Goal: Obtain resource: Download file/media

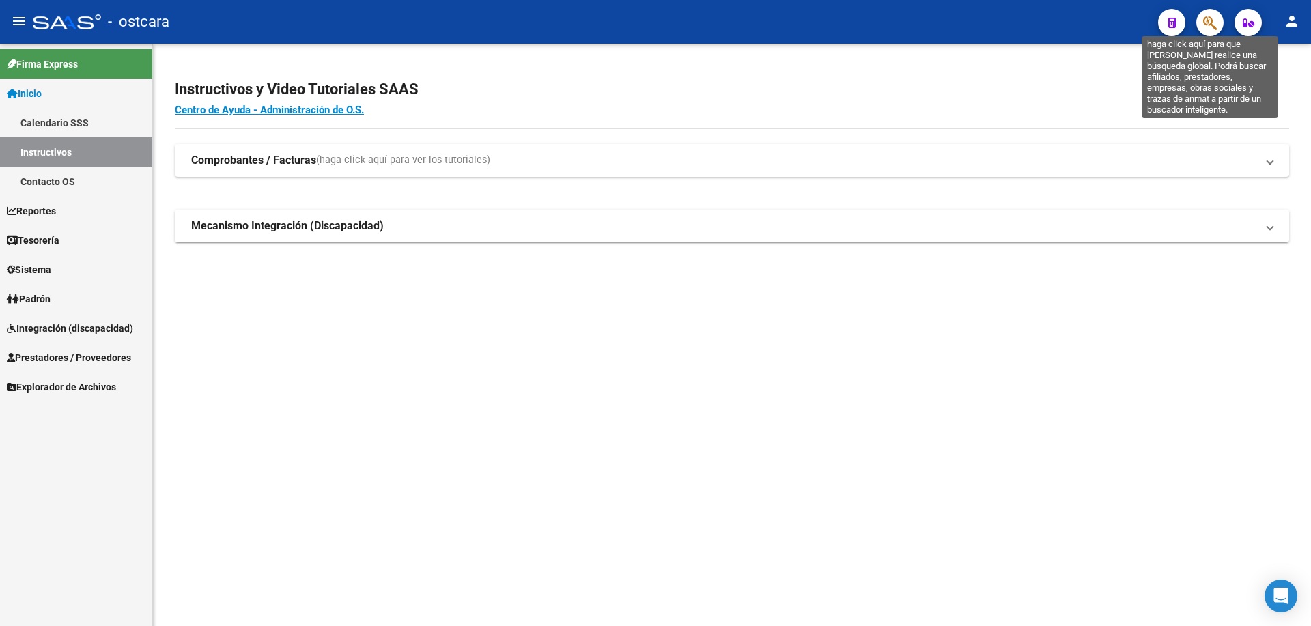
click at [1211, 22] on icon "button" at bounding box center [1210, 23] width 14 height 16
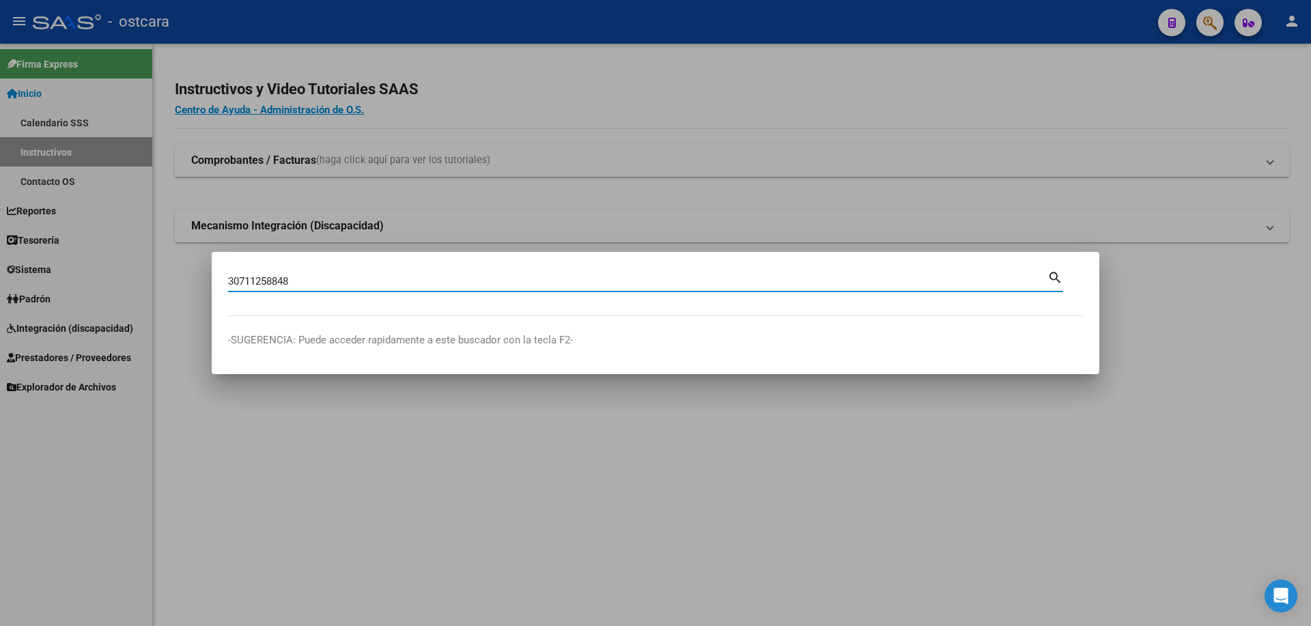
type input "30711258848"
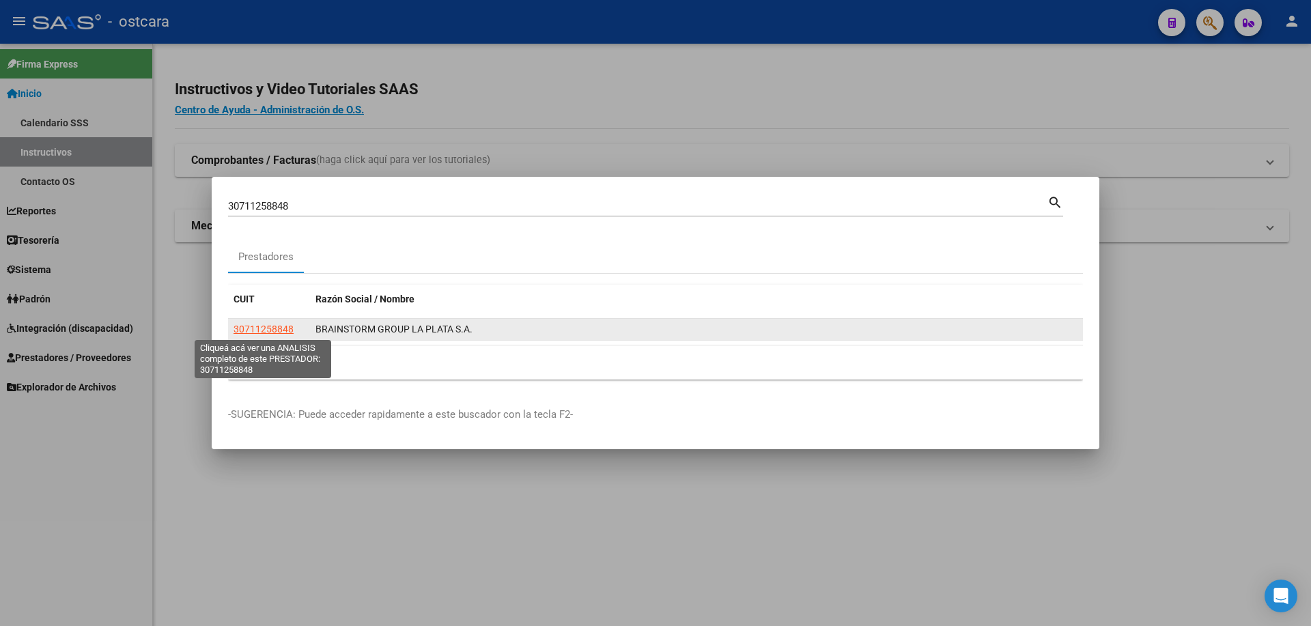
click at [262, 328] on span "30711258848" at bounding box center [264, 329] width 60 height 11
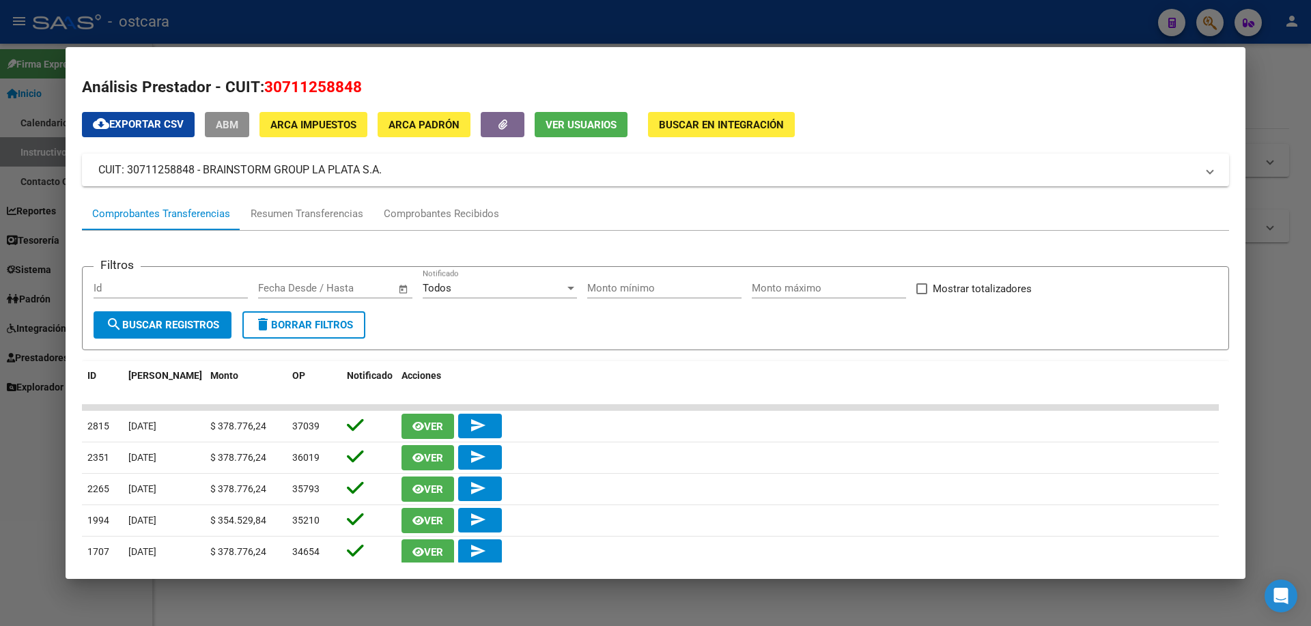
click at [230, 123] on span "ABM" at bounding box center [227, 125] width 23 height 12
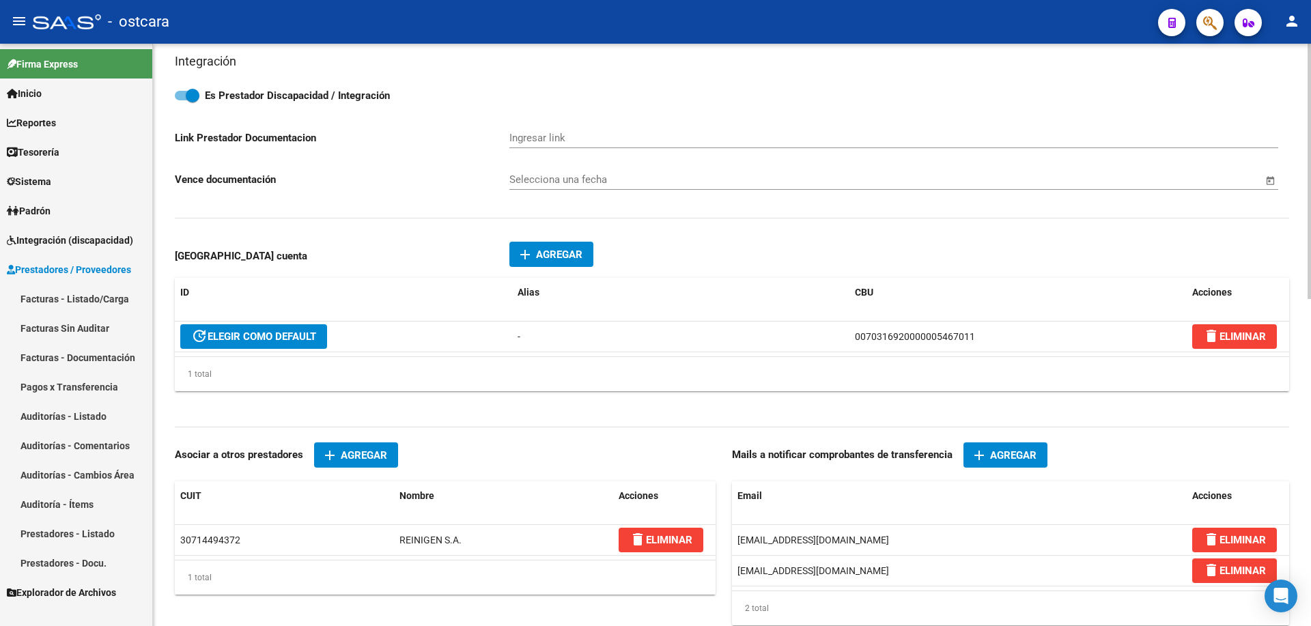
scroll to position [683, 0]
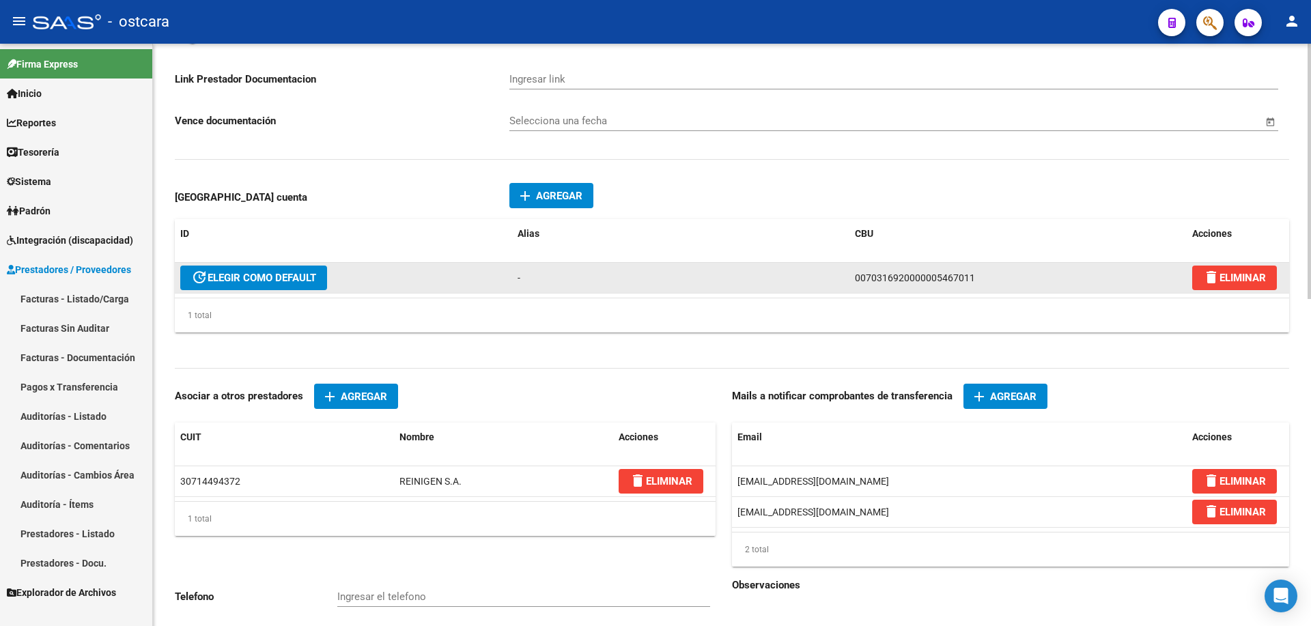
drag, startPoint x: 979, startPoint y: 277, endPoint x: 853, endPoint y: 275, distance: 125.7
click at [853, 275] on datatable-body-cell "0070316920000005467011" at bounding box center [1017, 278] width 337 height 30
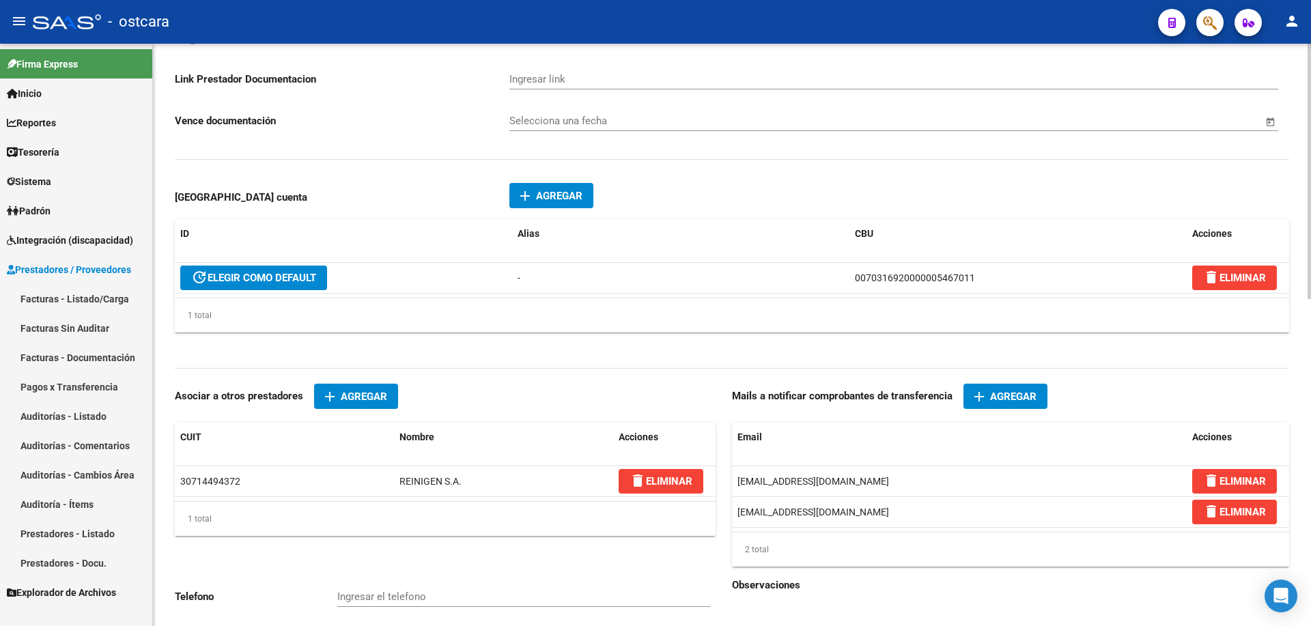
copy span "0070316920000005467011"
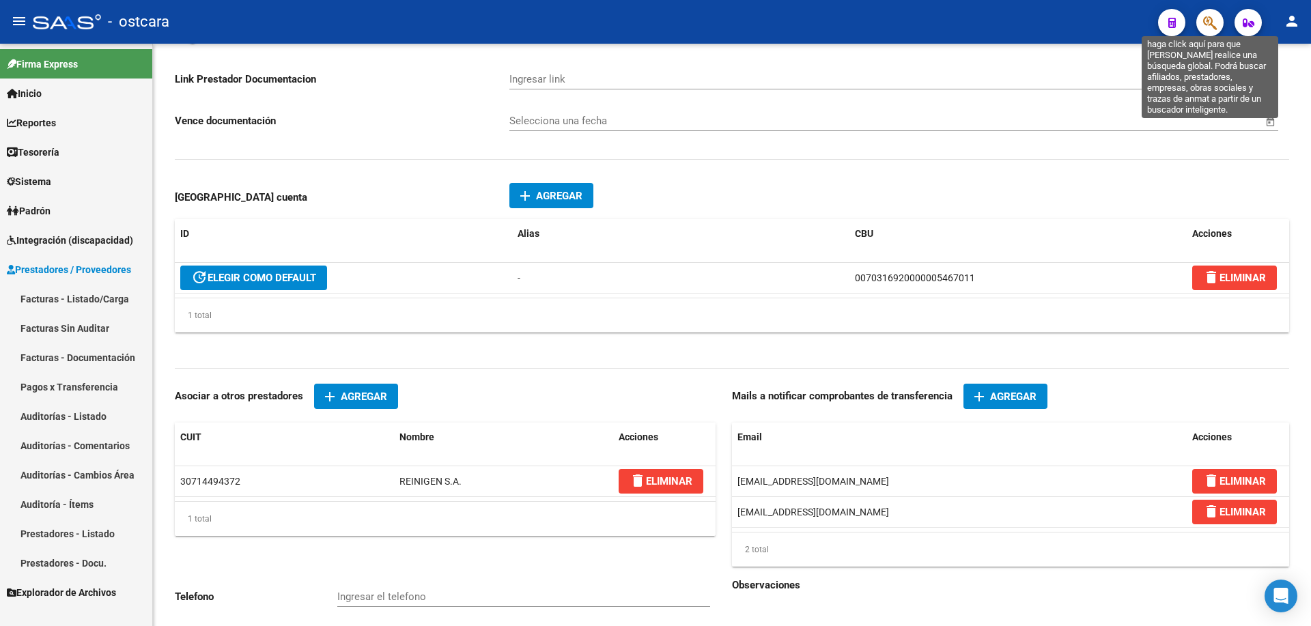
click at [1211, 20] on icon "button" at bounding box center [1210, 23] width 14 height 16
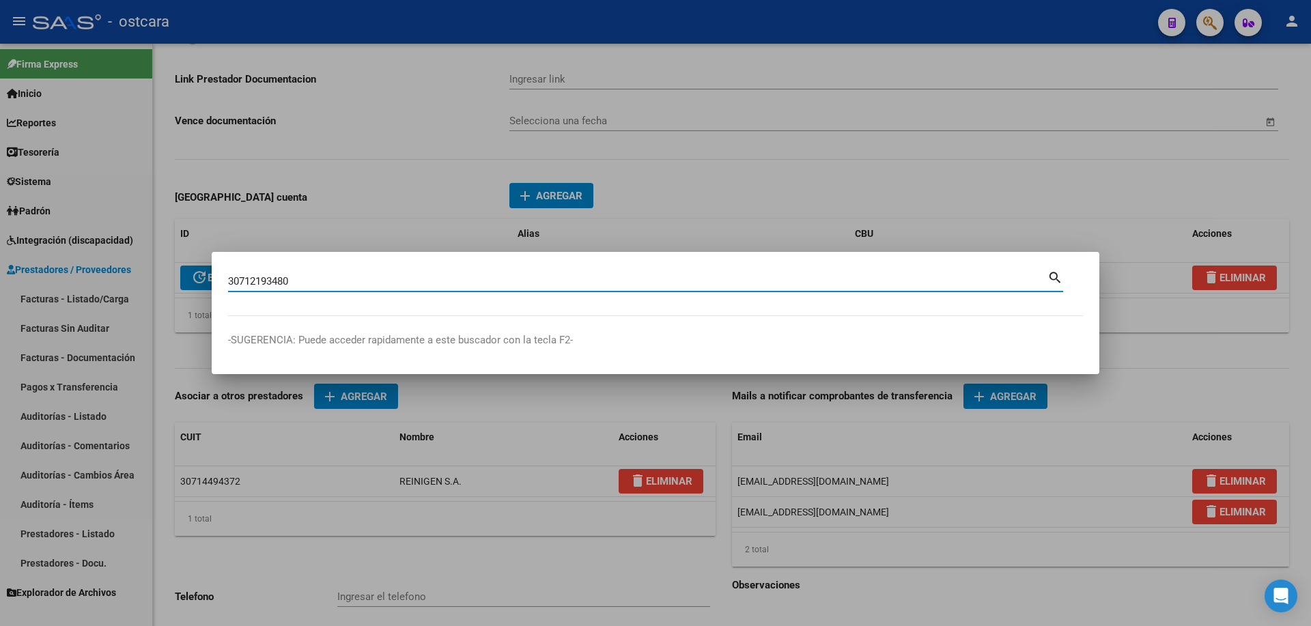
type input "30712193480"
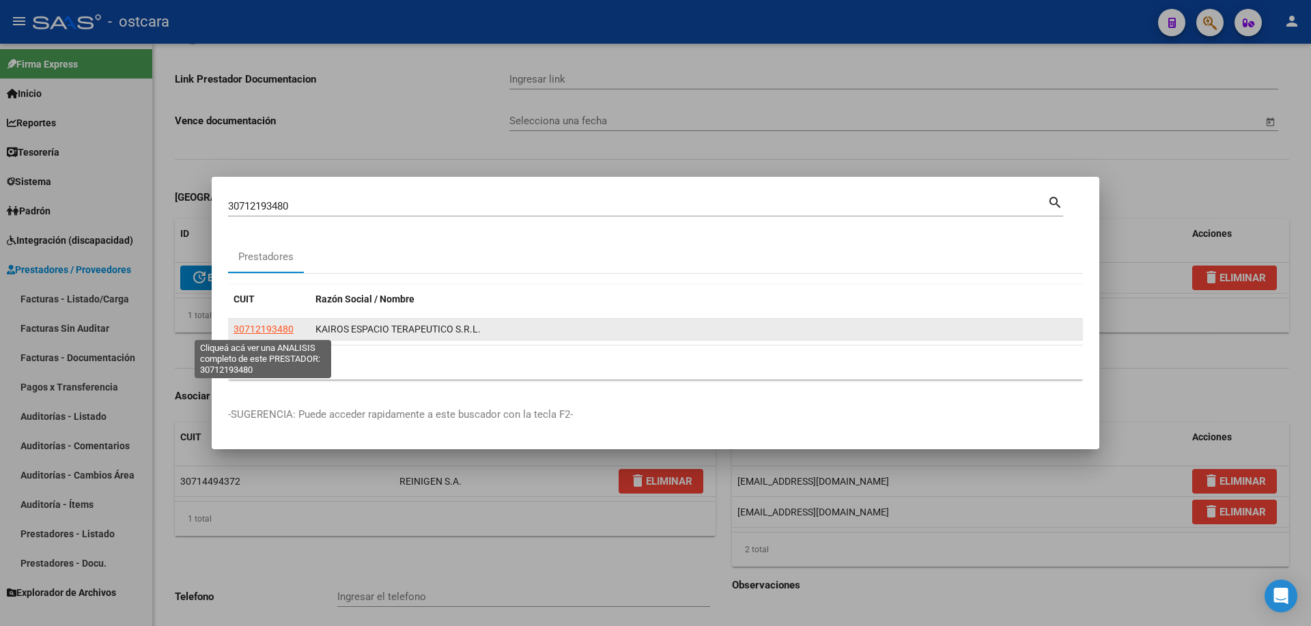
click at [272, 327] on span "30712193480" at bounding box center [264, 329] width 60 height 11
type textarea "30712193480"
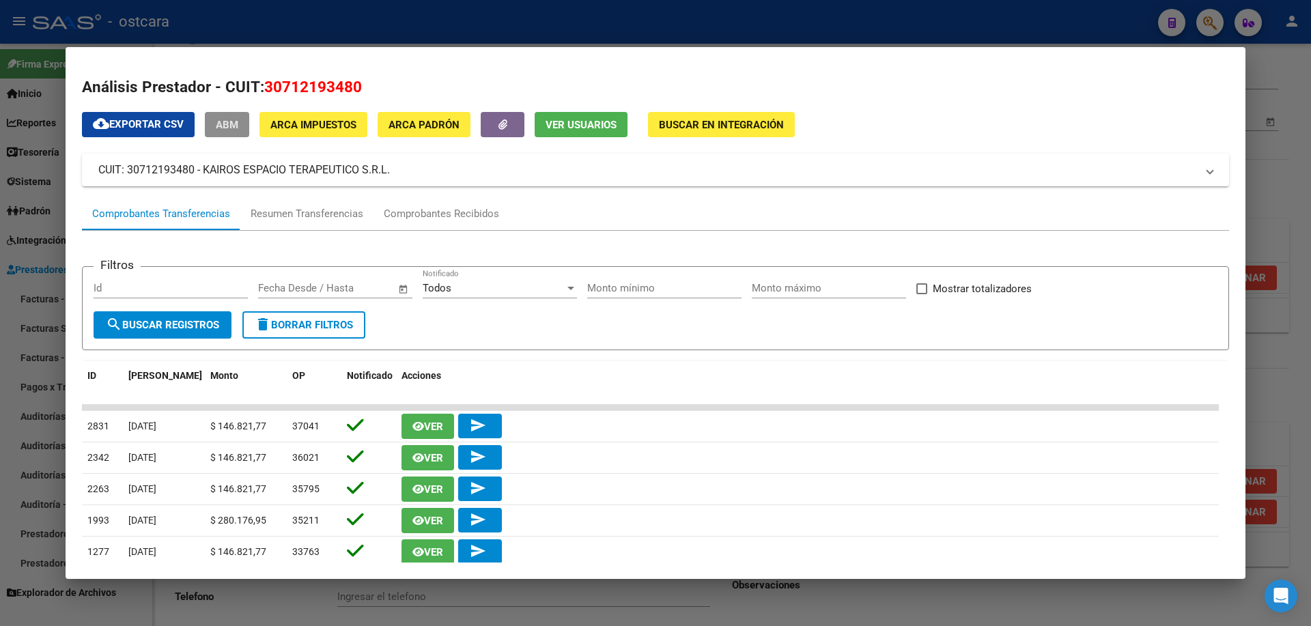
click at [238, 124] on span "ABM" at bounding box center [227, 125] width 23 height 12
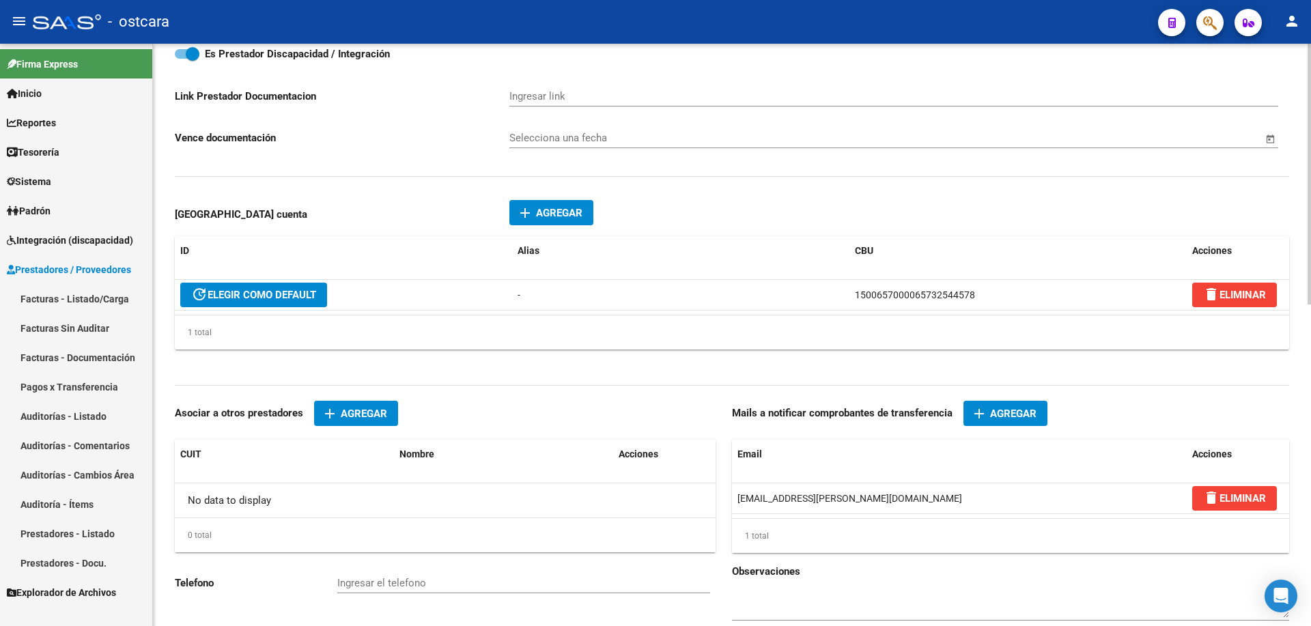
scroll to position [683, 0]
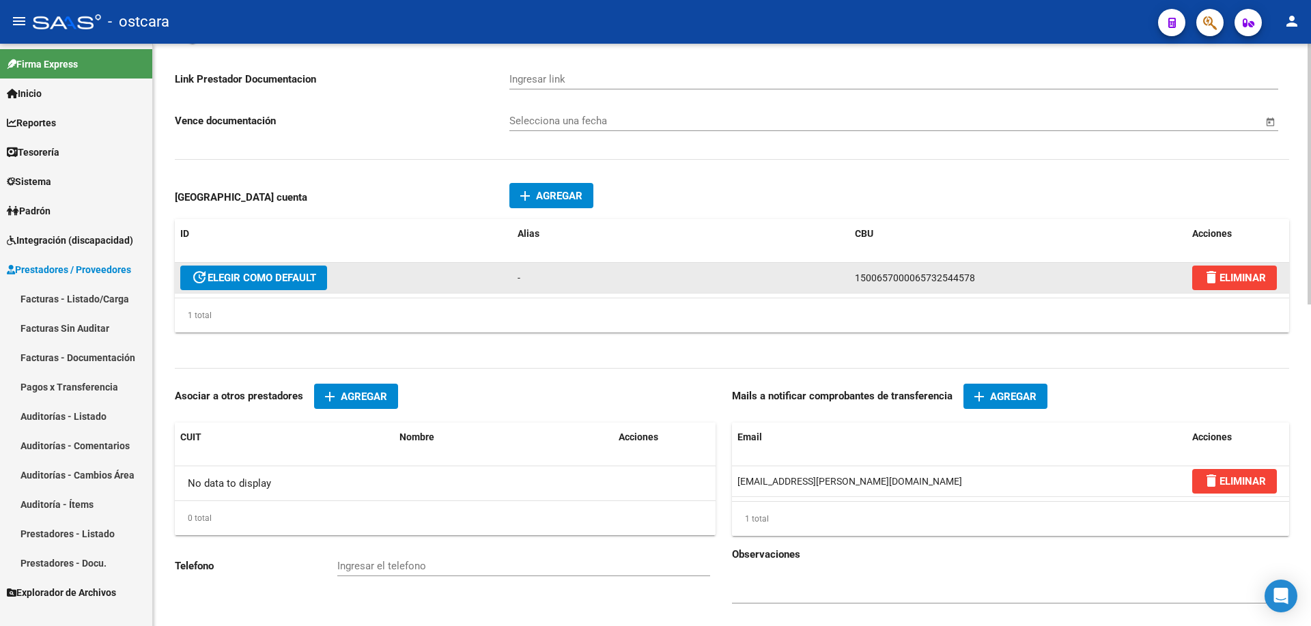
drag, startPoint x: 992, startPoint y: 276, endPoint x: 847, endPoint y: 275, distance: 144.8
click at [847, 275] on div "update ELEGIR COMO DEFAULT - 1500657000065732544578 delete ELIMINAR" at bounding box center [732, 278] width 1114 height 31
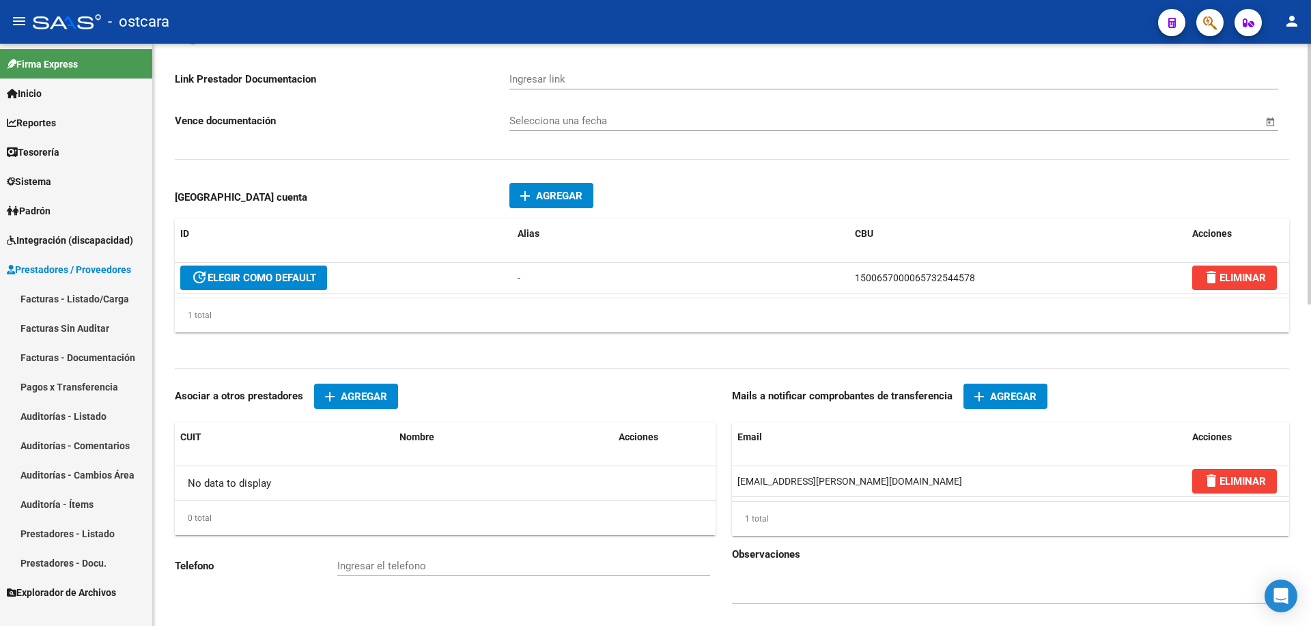
copy div "1500657000065732544578"
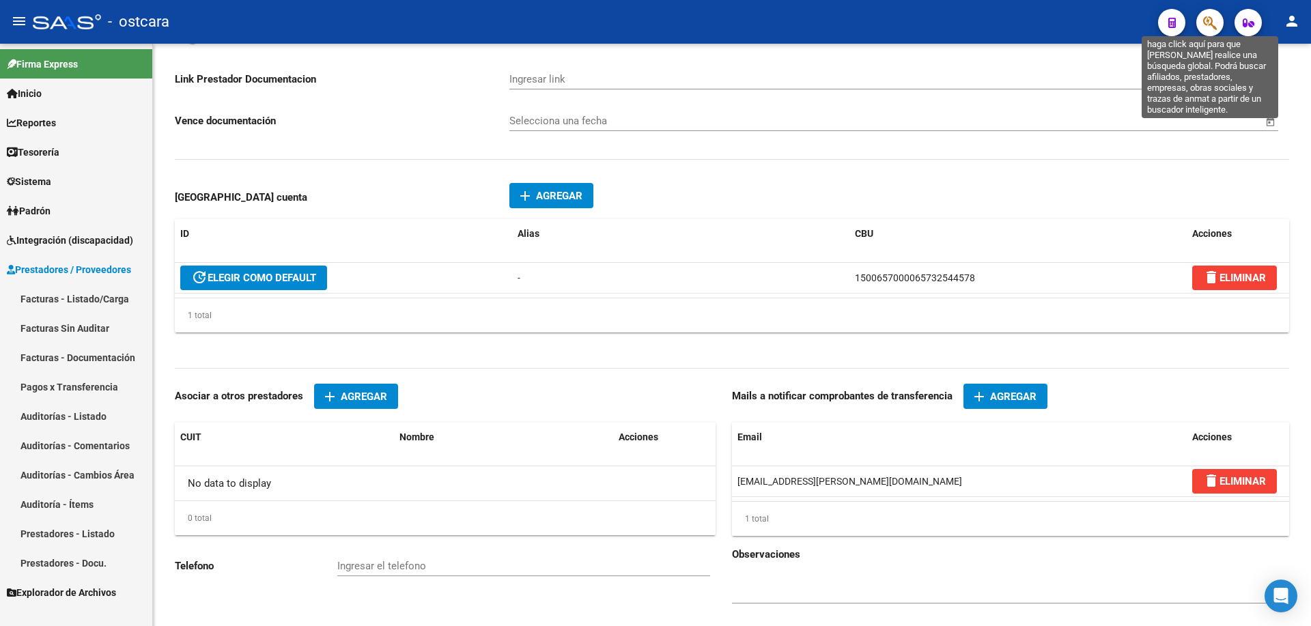
click at [1209, 25] on icon "button" at bounding box center [1210, 23] width 14 height 16
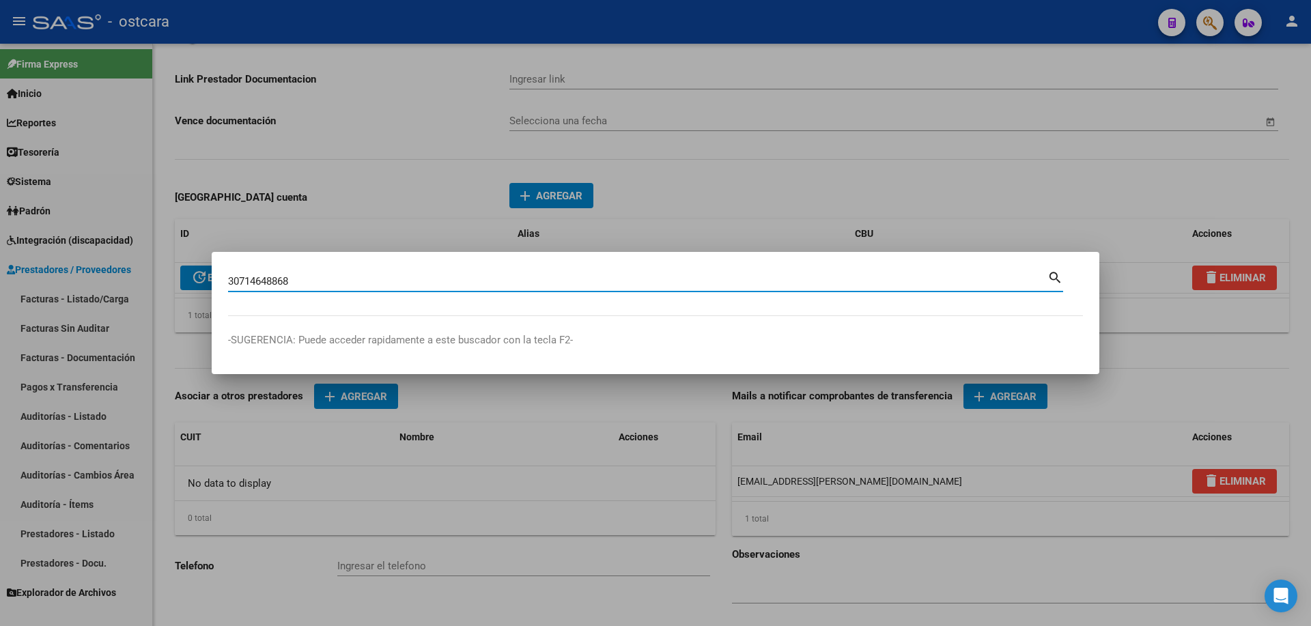
type input "30714648868"
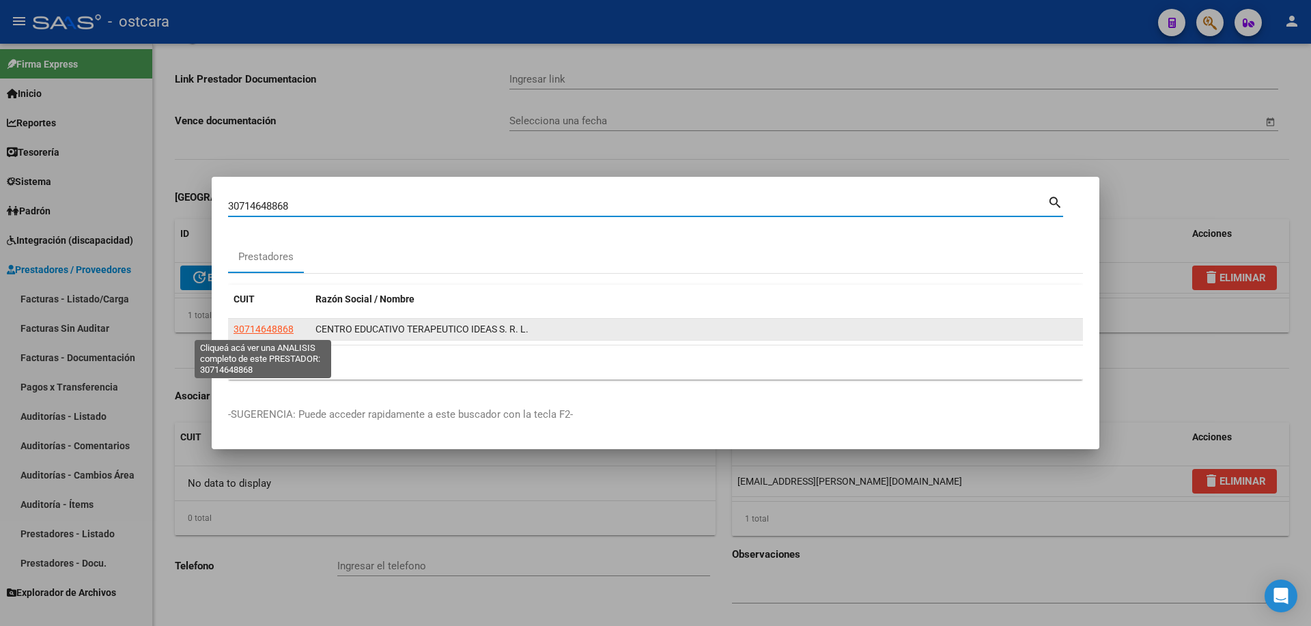
click at [266, 329] on span "30714648868" at bounding box center [264, 329] width 60 height 11
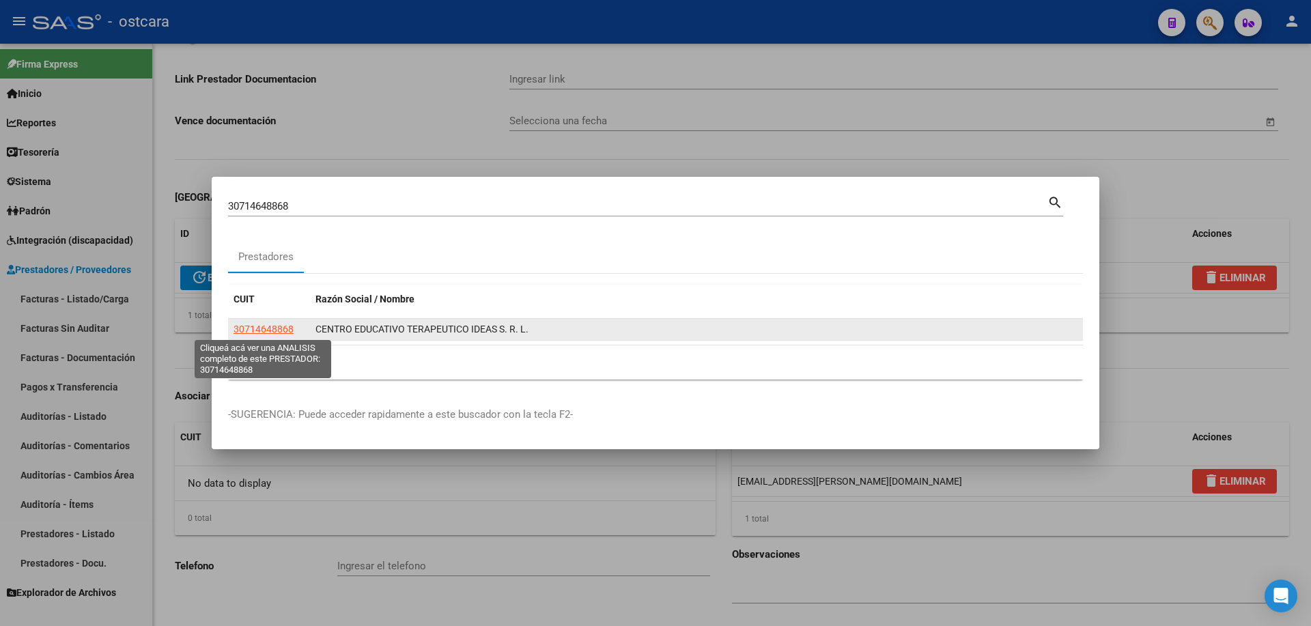
type textarea "30714648868"
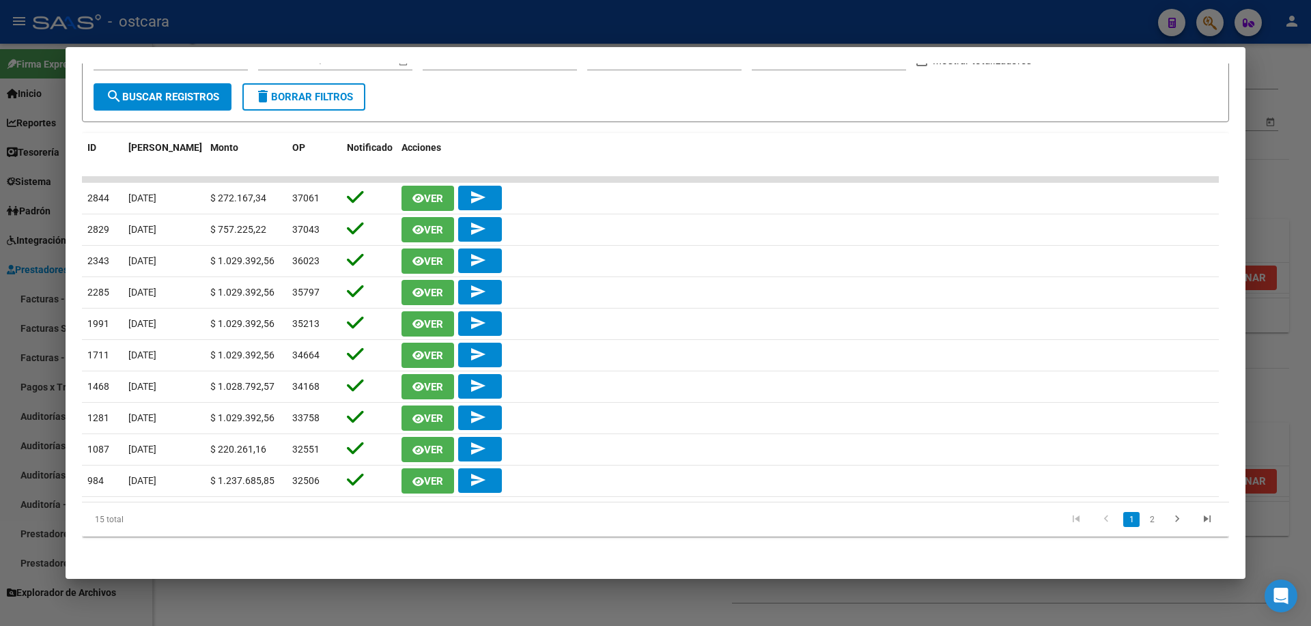
scroll to position [0, 0]
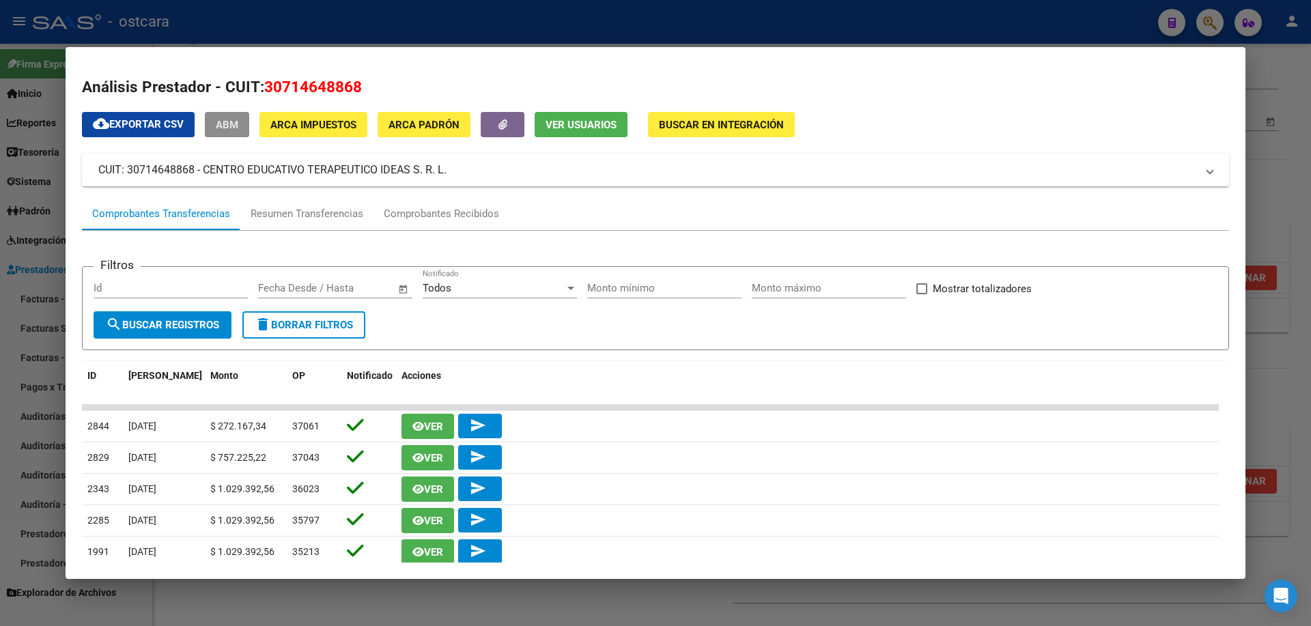
click at [238, 117] on button "ABM" at bounding box center [227, 124] width 44 height 25
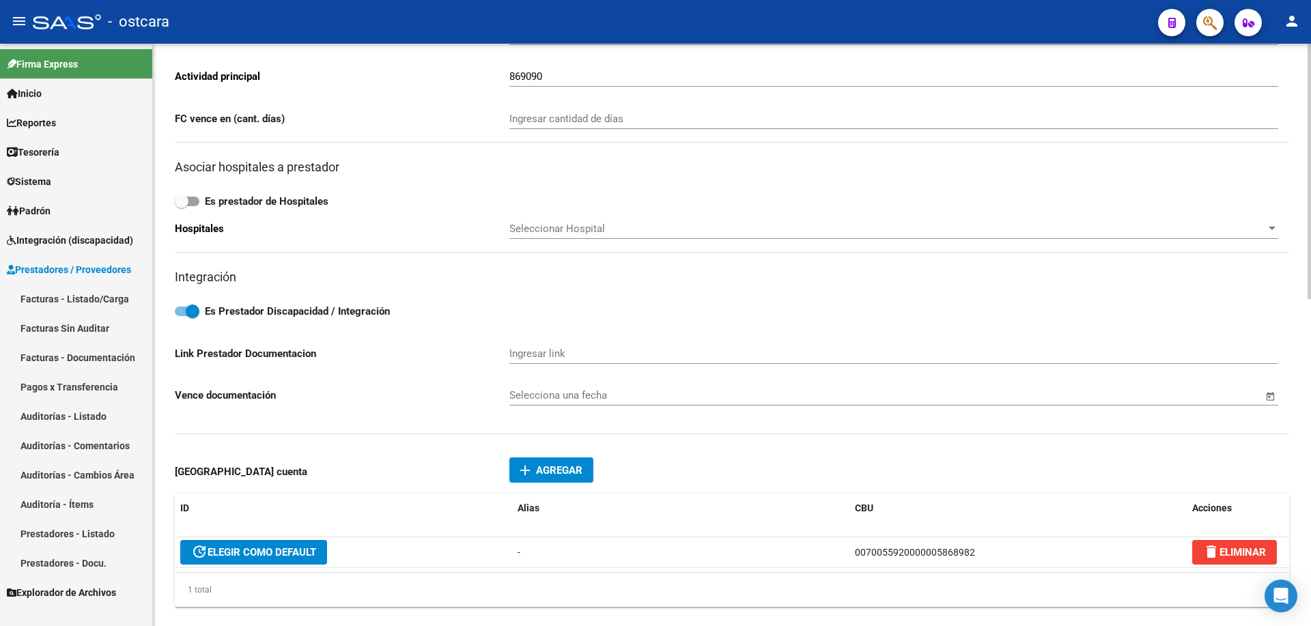
scroll to position [410, 0]
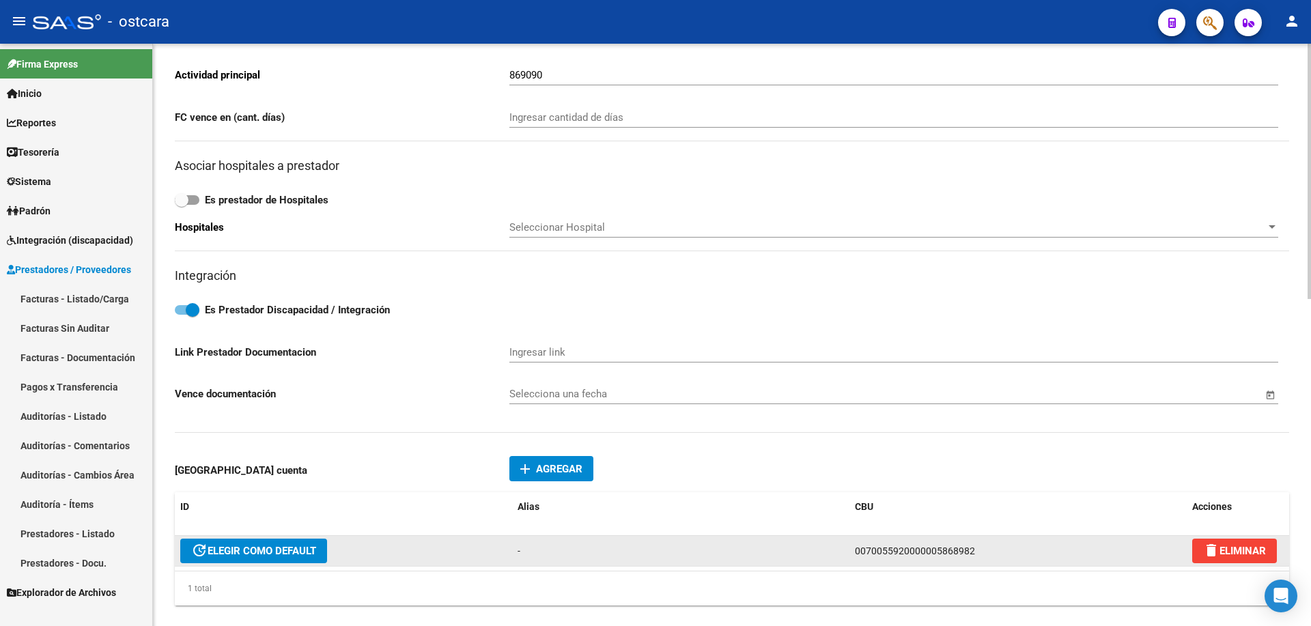
drag, startPoint x: 1004, startPoint y: 550, endPoint x: 852, endPoint y: 558, distance: 153.2
click at [852, 558] on datatable-body-cell "0070055920000005868982" at bounding box center [1017, 551] width 337 height 30
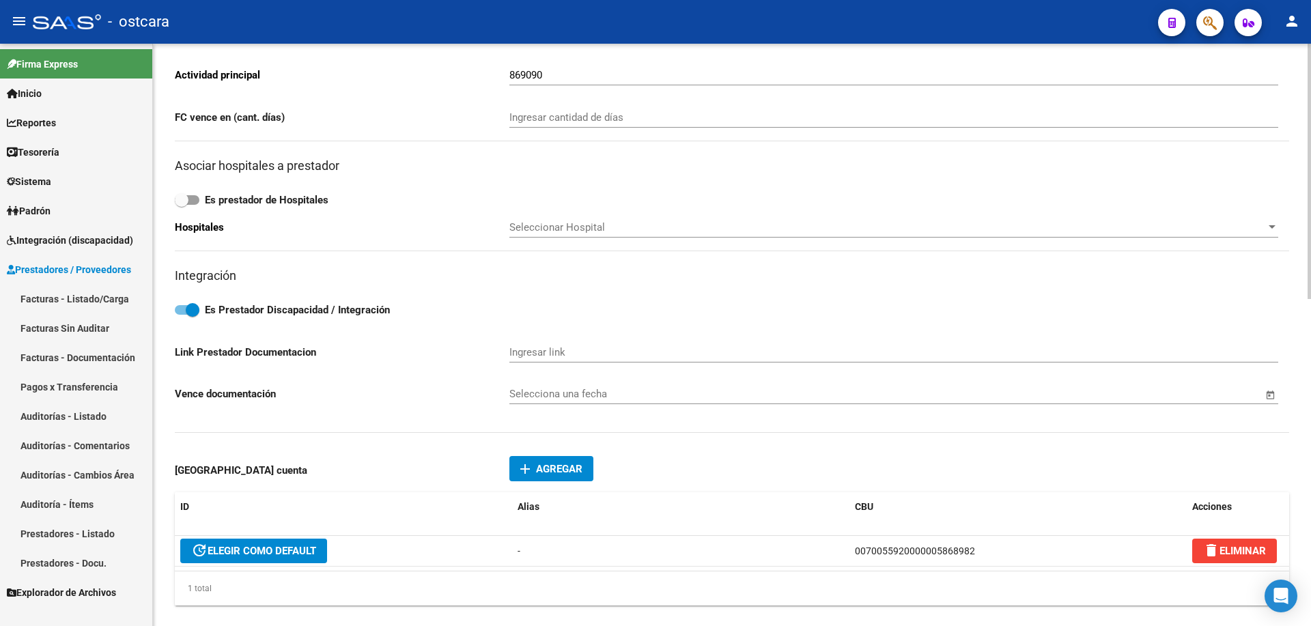
copy span "0070055920000005868982"
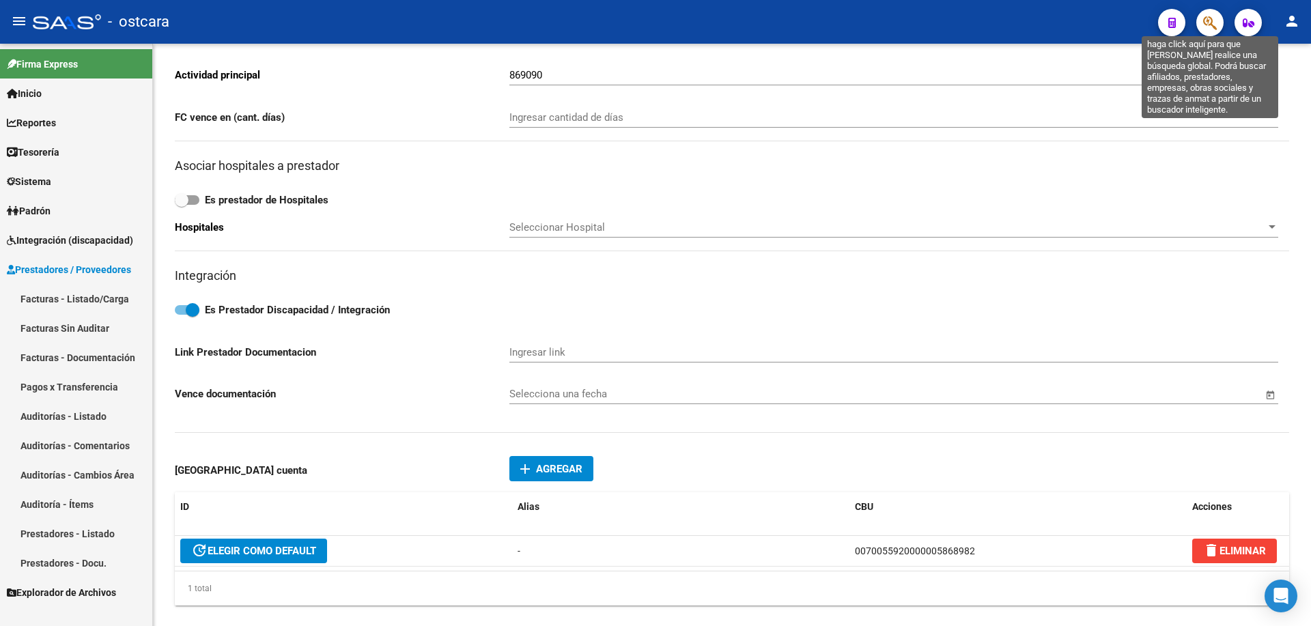
click at [1212, 18] on icon "button" at bounding box center [1210, 23] width 14 height 16
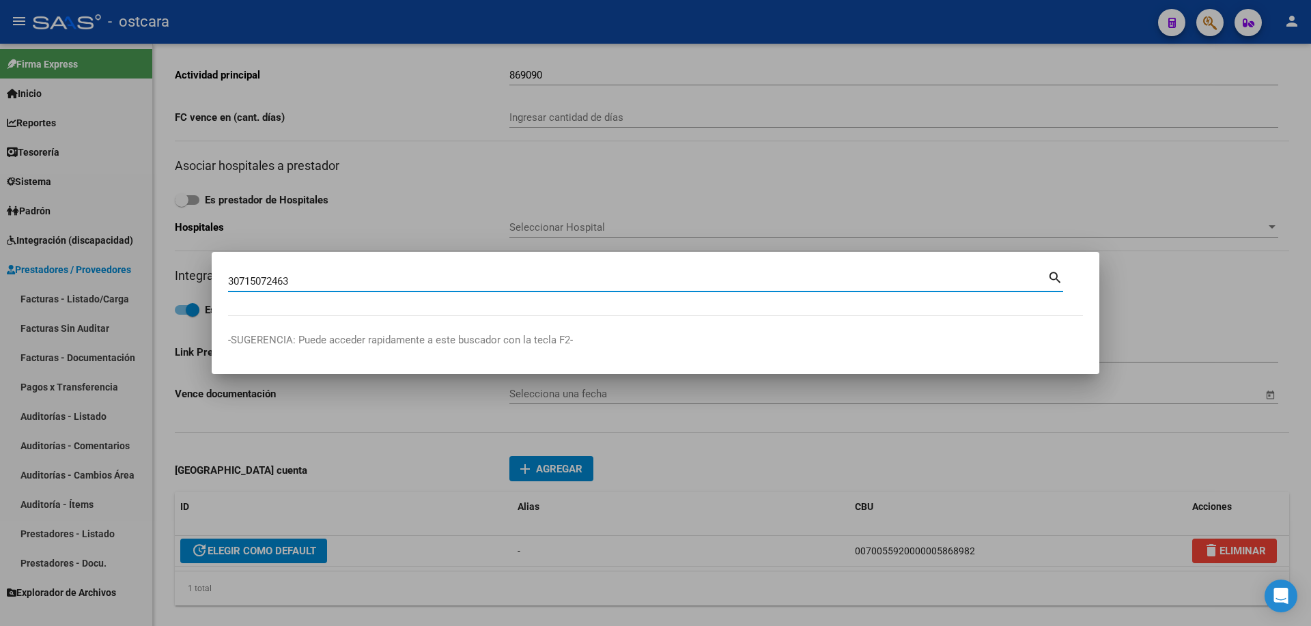
type input "30715072463"
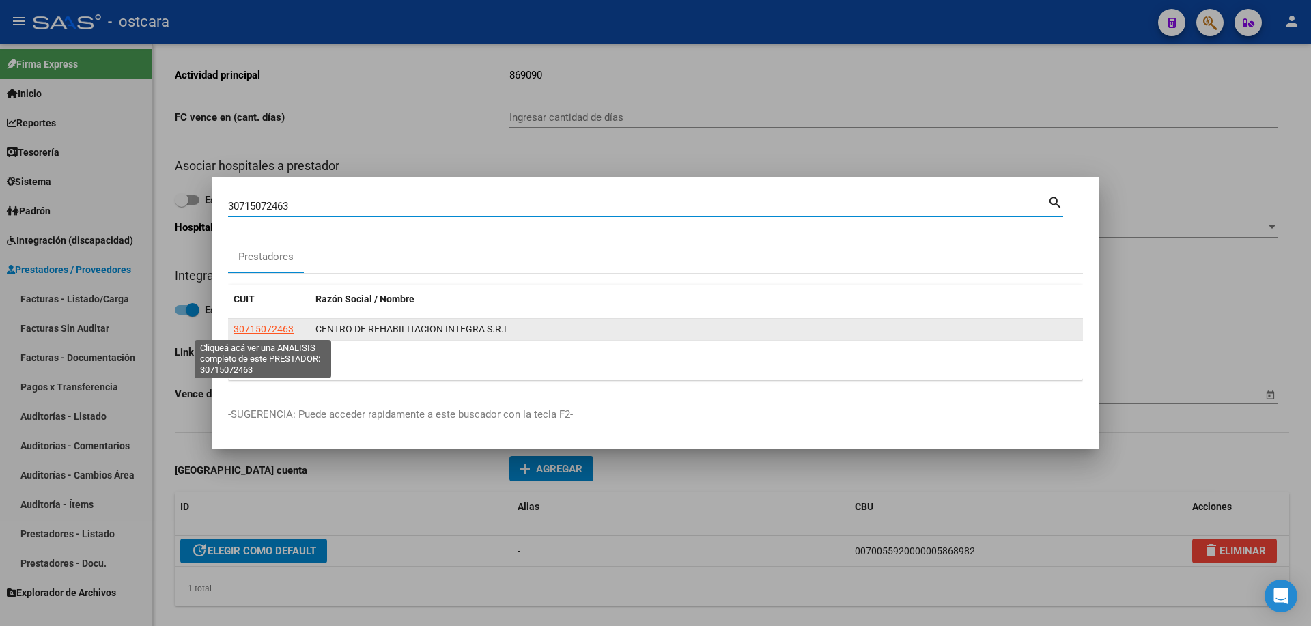
click at [270, 326] on span "30715072463" at bounding box center [264, 329] width 60 height 11
type textarea "30715072463"
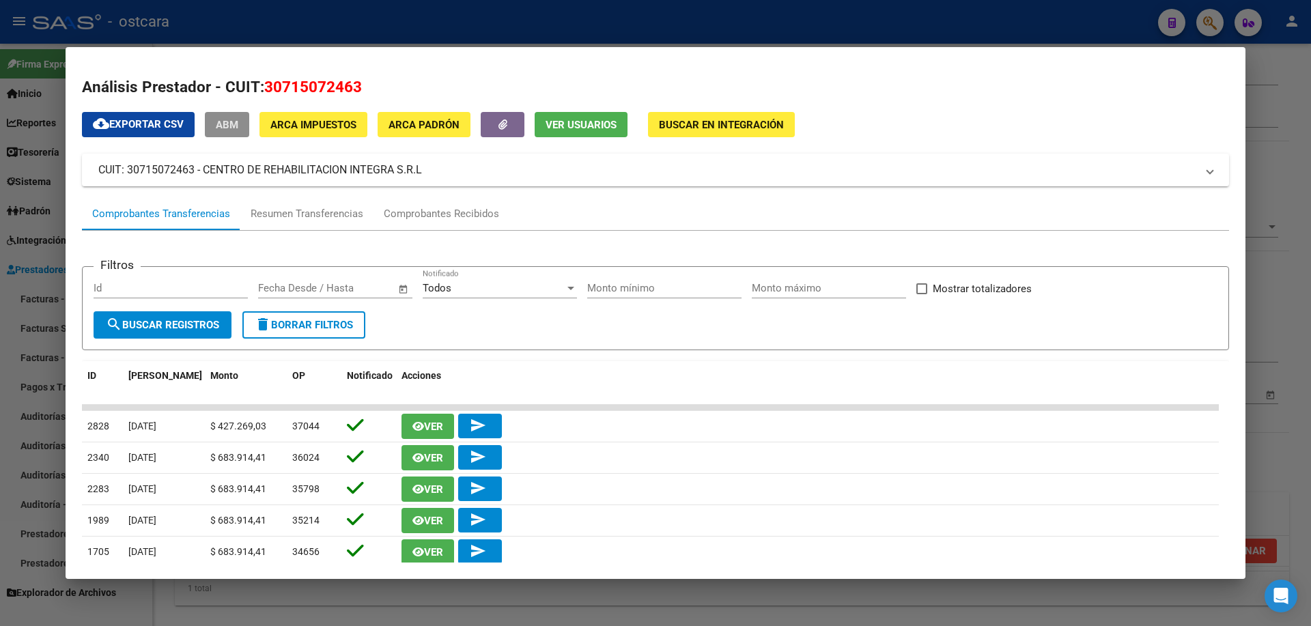
click at [240, 118] on button "ABM" at bounding box center [227, 124] width 44 height 25
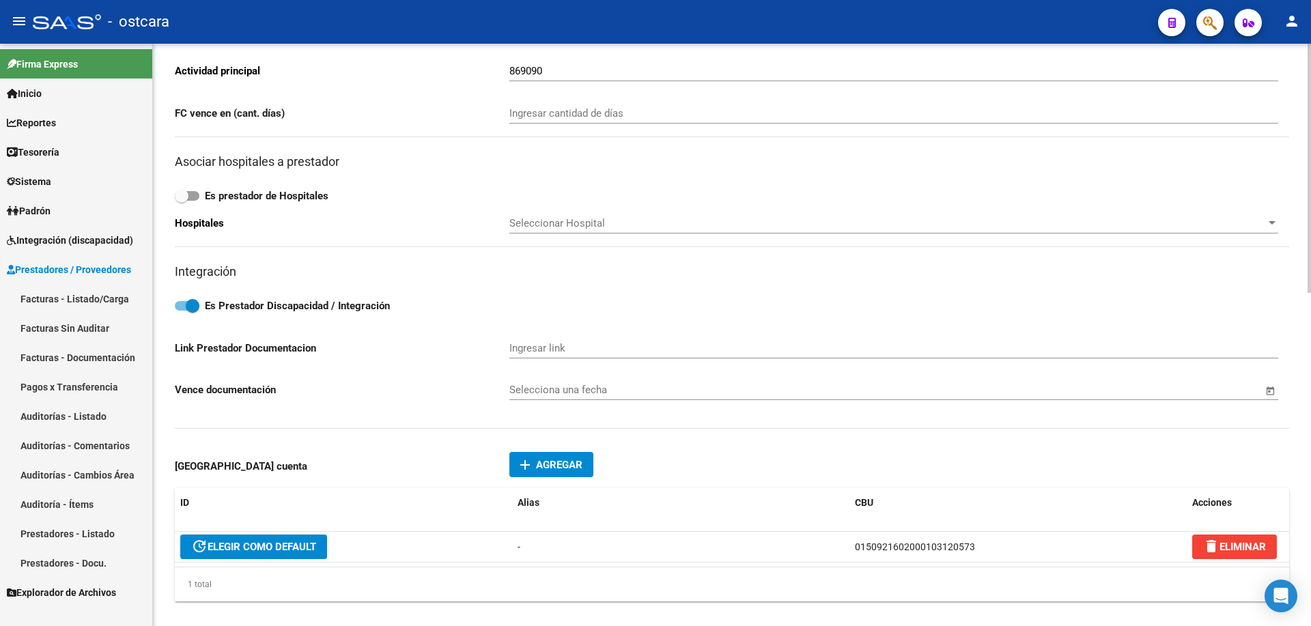
scroll to position [478, 0]
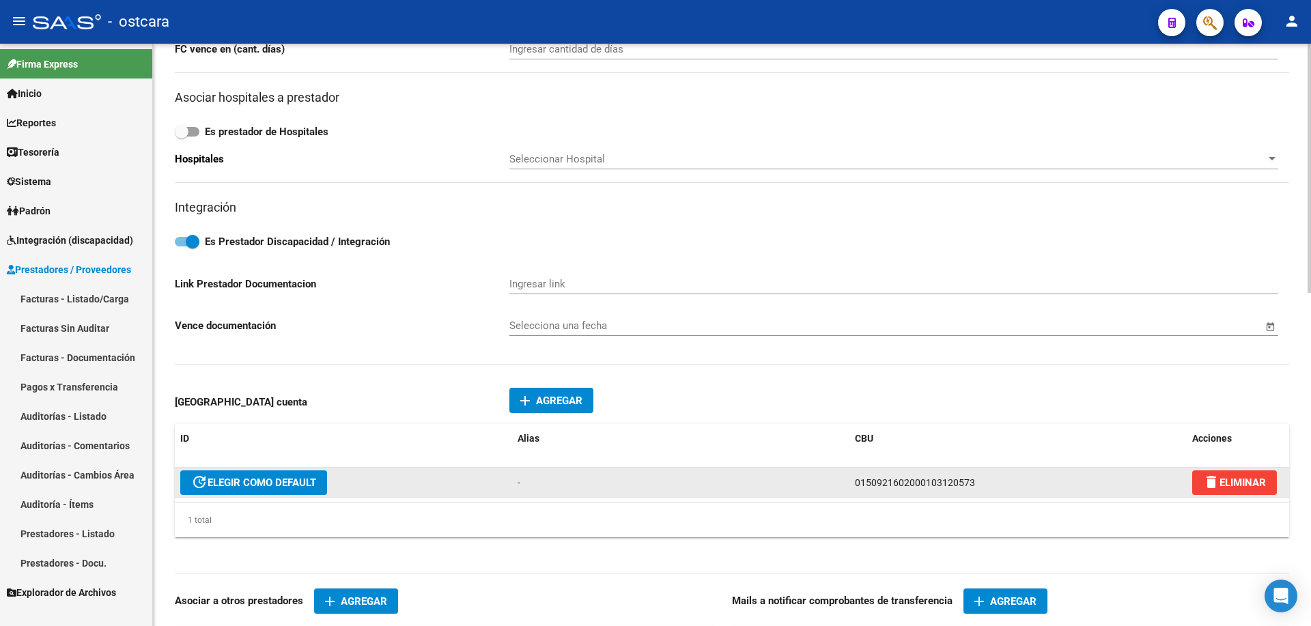
drag, startPoint x: 969, startPoint y: 478, endPoint x: 832, endPoint y: 477, distance: 137.3
click at [832, 477] on div "update ELEGIR COMO DEFAULT - 0150921602000103120573 delete ELIMINAR" at bounding box center [732, 483] width 1114 height 31
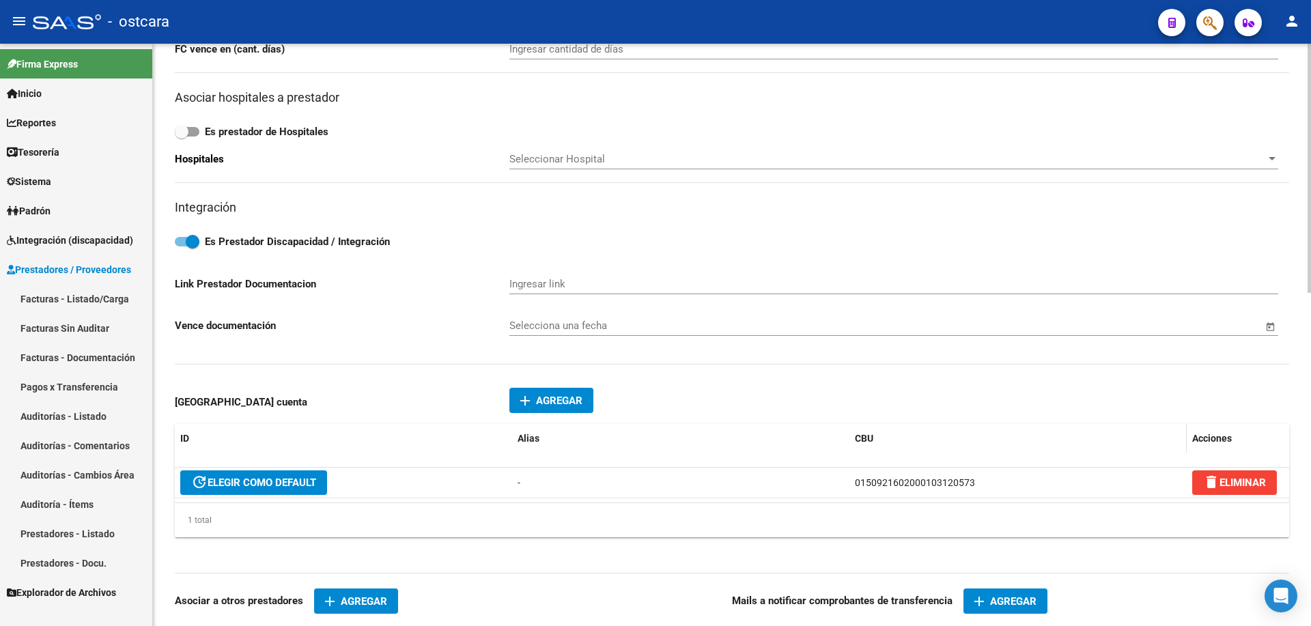
copy div "0150921602000103120573"
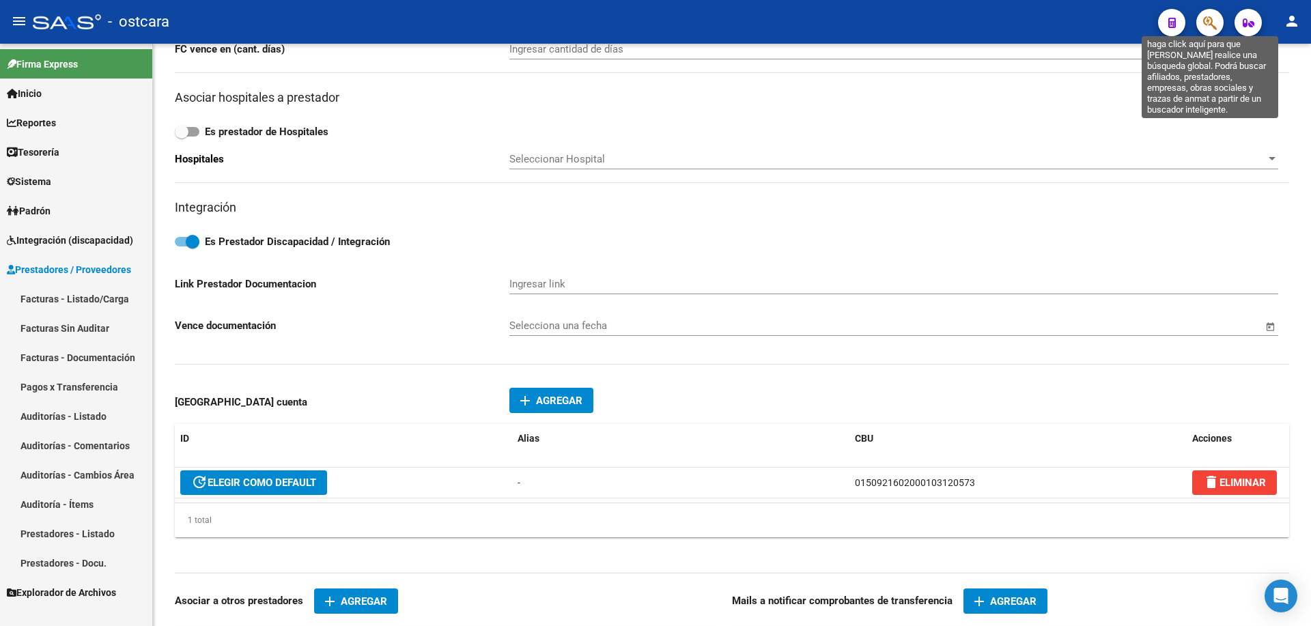
click at [1207, 24] on icon "button" at bounding box center [1210, 23] width 14 height 16
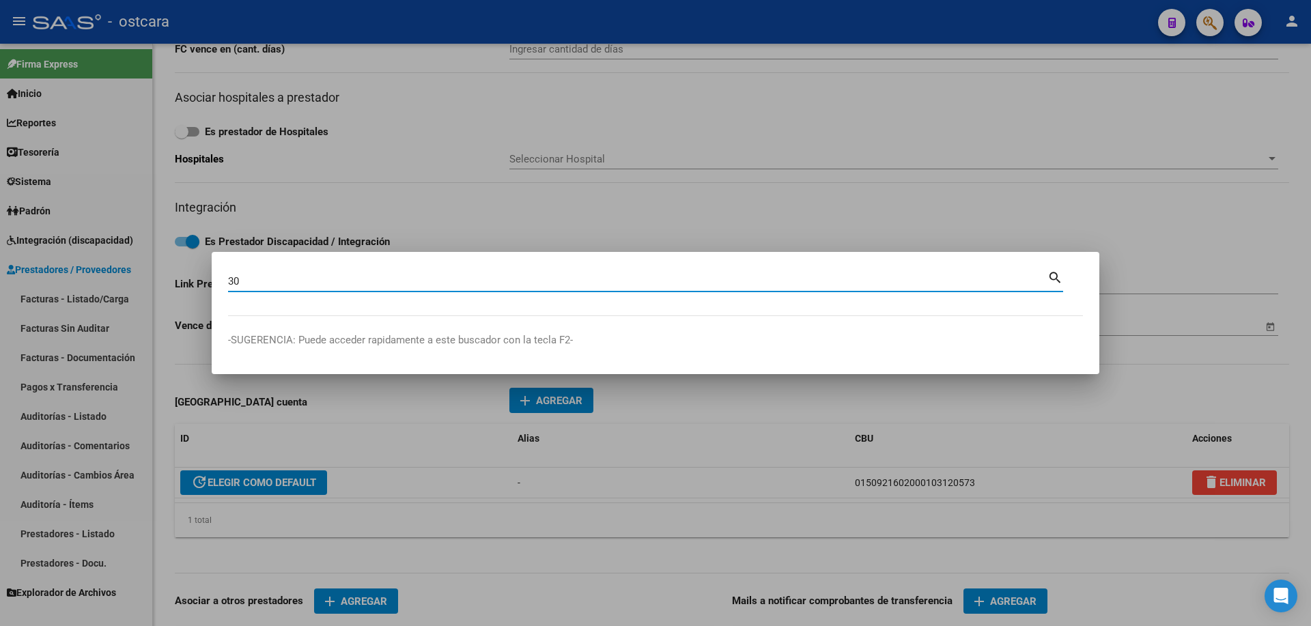
type input "3"
type input "30717825086"
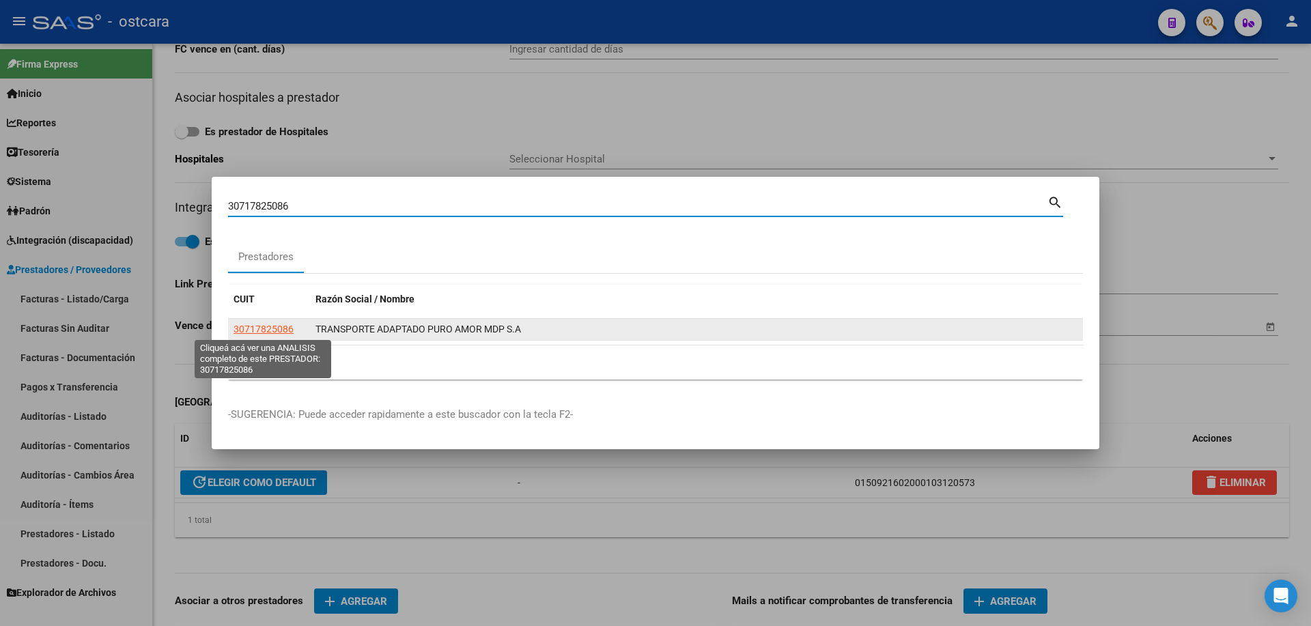
click at [255, 324] on span "30717825086" at bounding box center [264, 329] width 60 height 11
type textarea "30717825086"
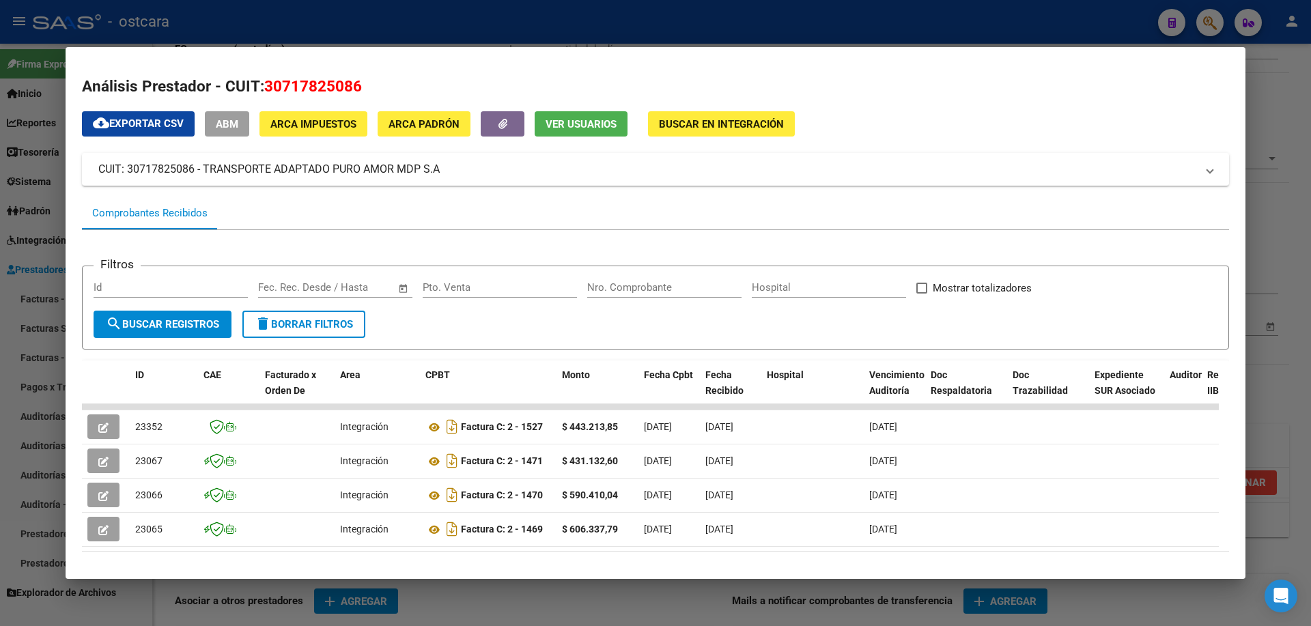
scroll to position [0, 0]
click at [235, 122] on span "ABM" at bounding box center [227, 125] width 23 height 12
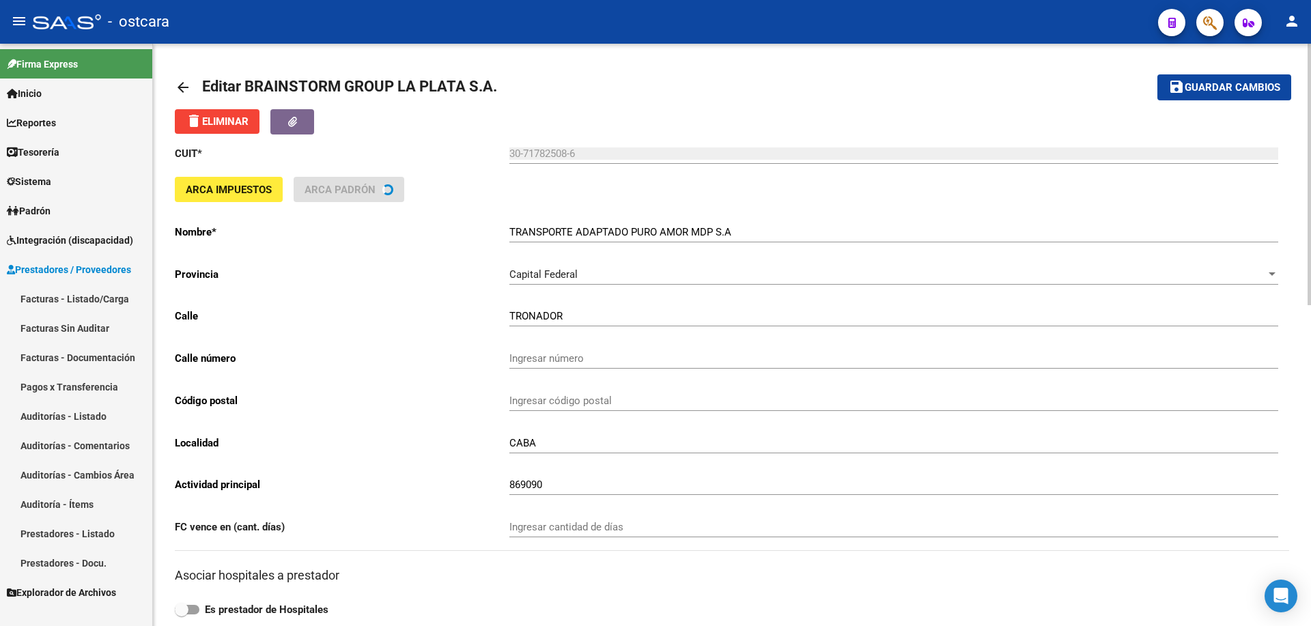
type input "ISLA [PERSON_NAME]"
type input "851"
type input "7600"
type input "[PERSON_NAME][GEOGRAPHIC_DATA]"
type input "492190"
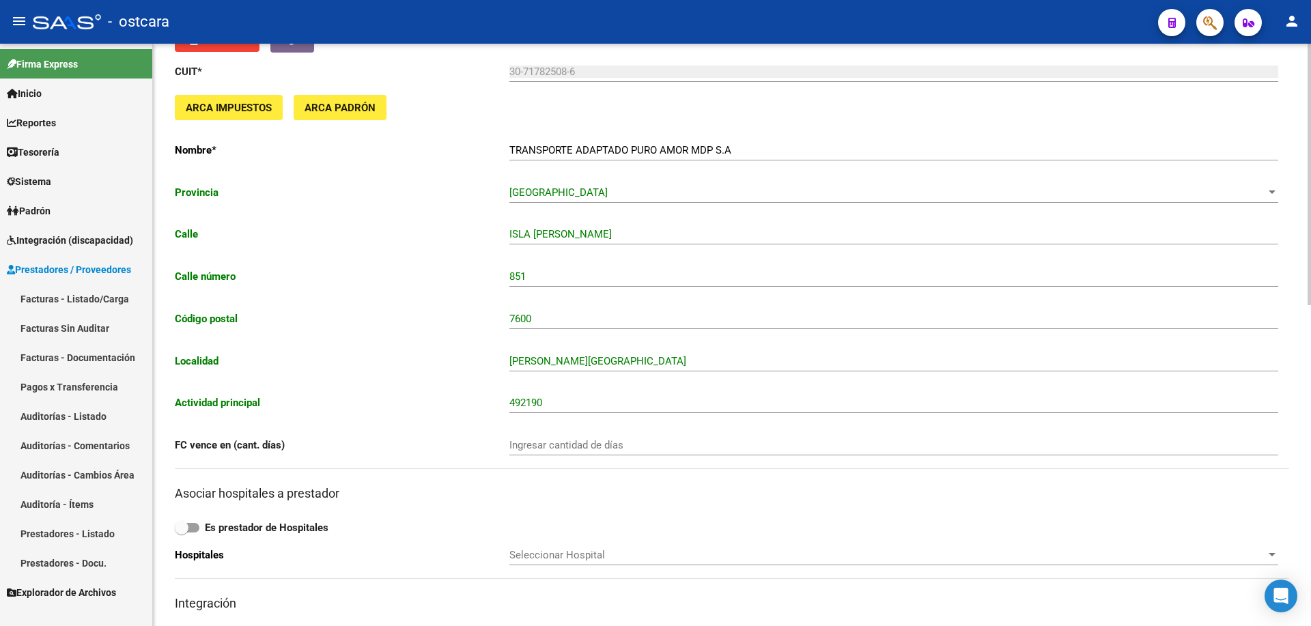
scroll to position [68, 0]
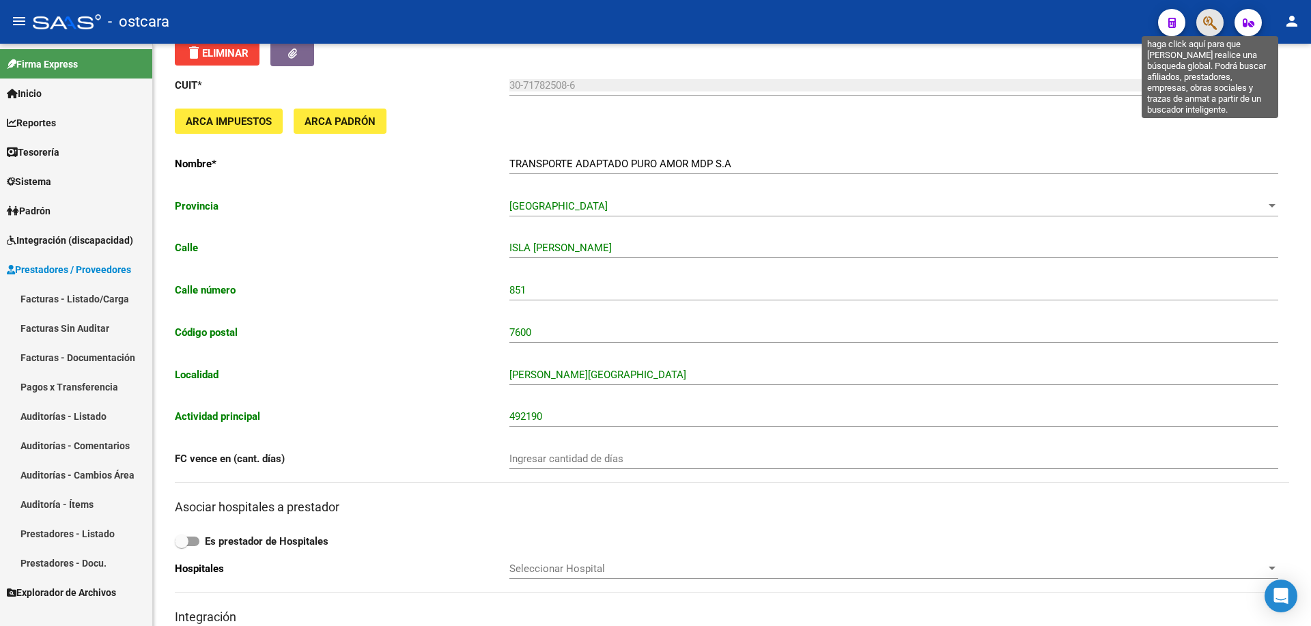
click at [1209, 20] on icon "button" at bounding box center [1210, 23] width 14 height 16
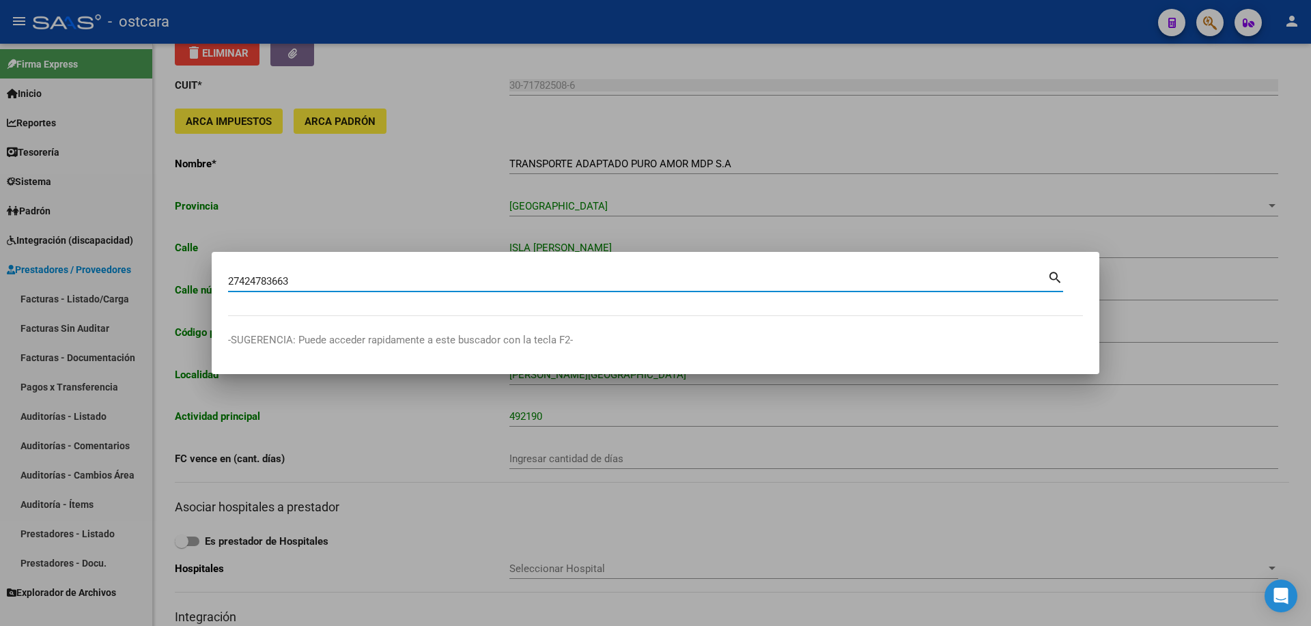
type input "27424783663"
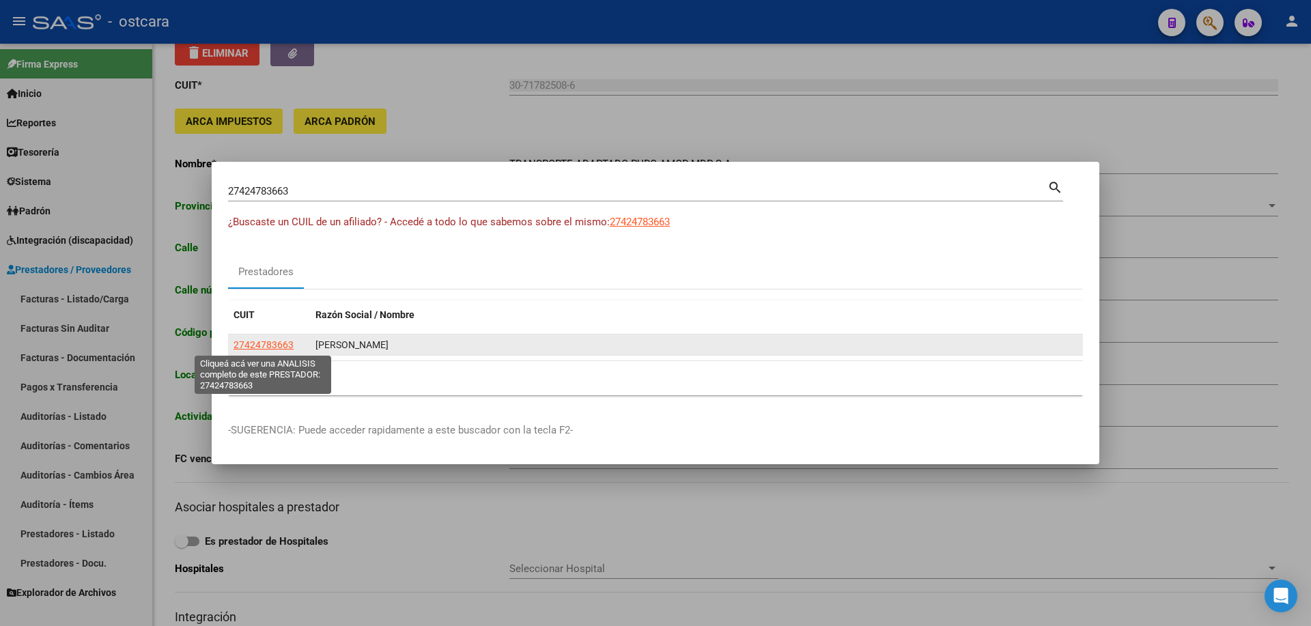
click at [270, 339] on span "27424783663" at bounding box center [264, 344] width 60 height 11
type textarea "27424783663"
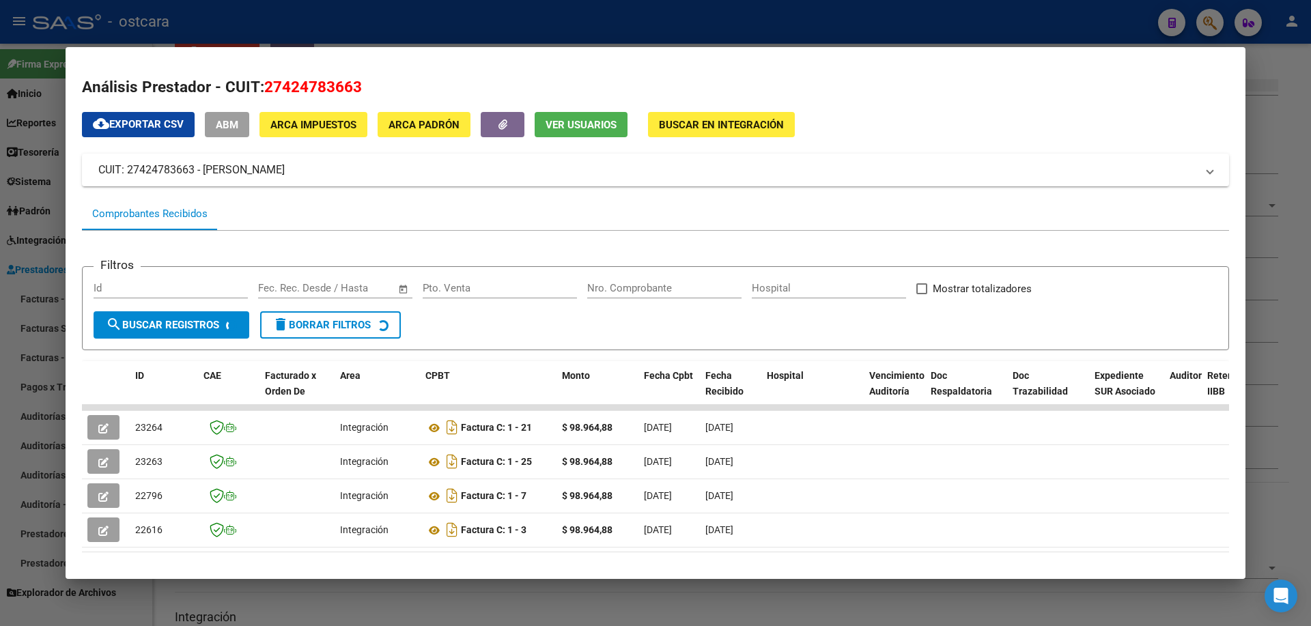
click at [238, 122] on span "ABM" at bounding box center [227, 125] width 23 height 12
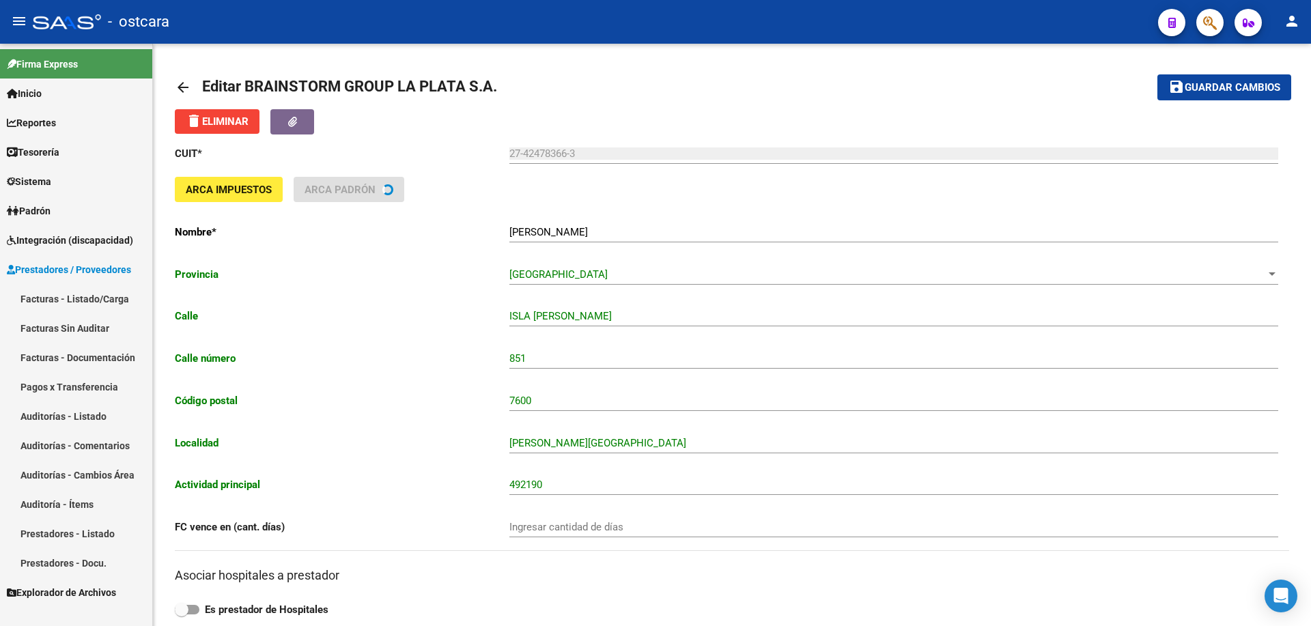
type input "CALLAO"
type input "814"
type input "5503"
type input "[GEOGRAPHIC_DATA][PERSON_NAME]"
type input "869090"
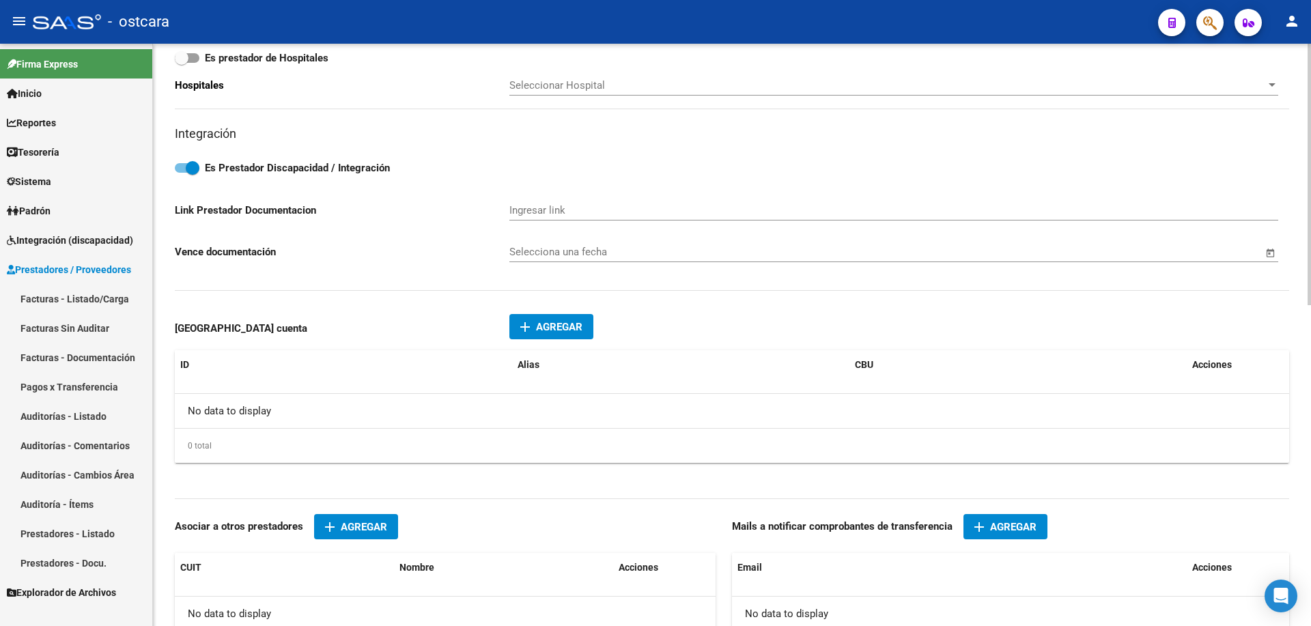
scroll to position [169, 0]
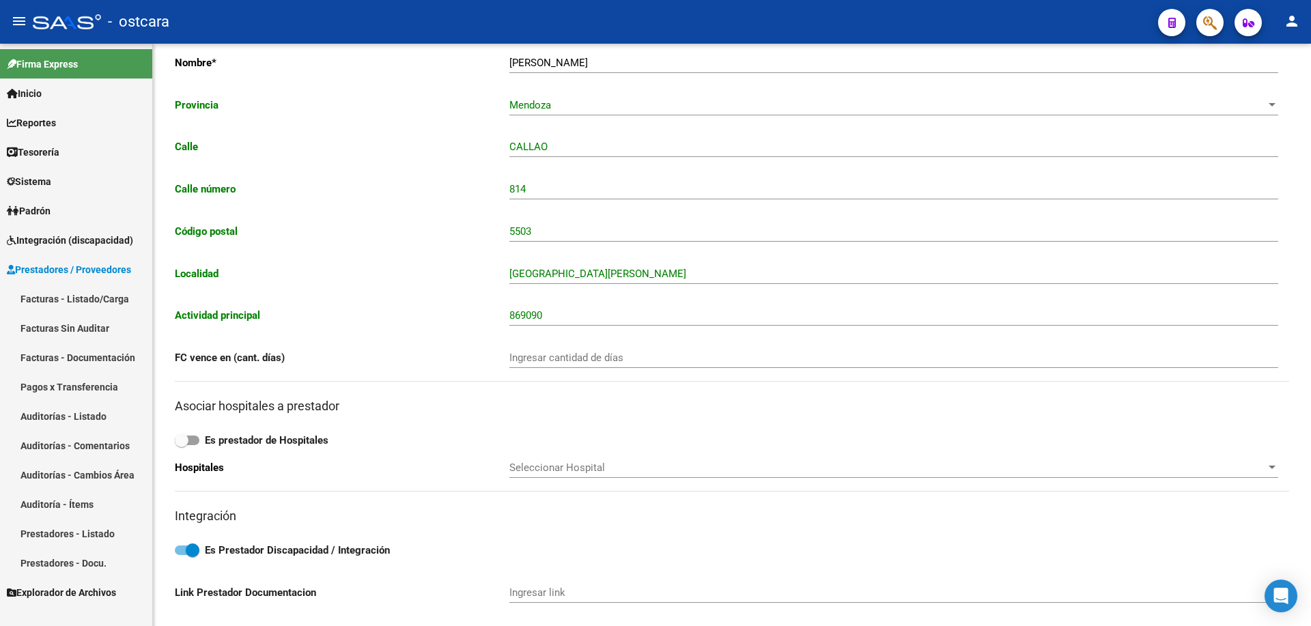
click at [1205, 25] on icon "button" at bounding box center [1210, 23] width 14 height 16
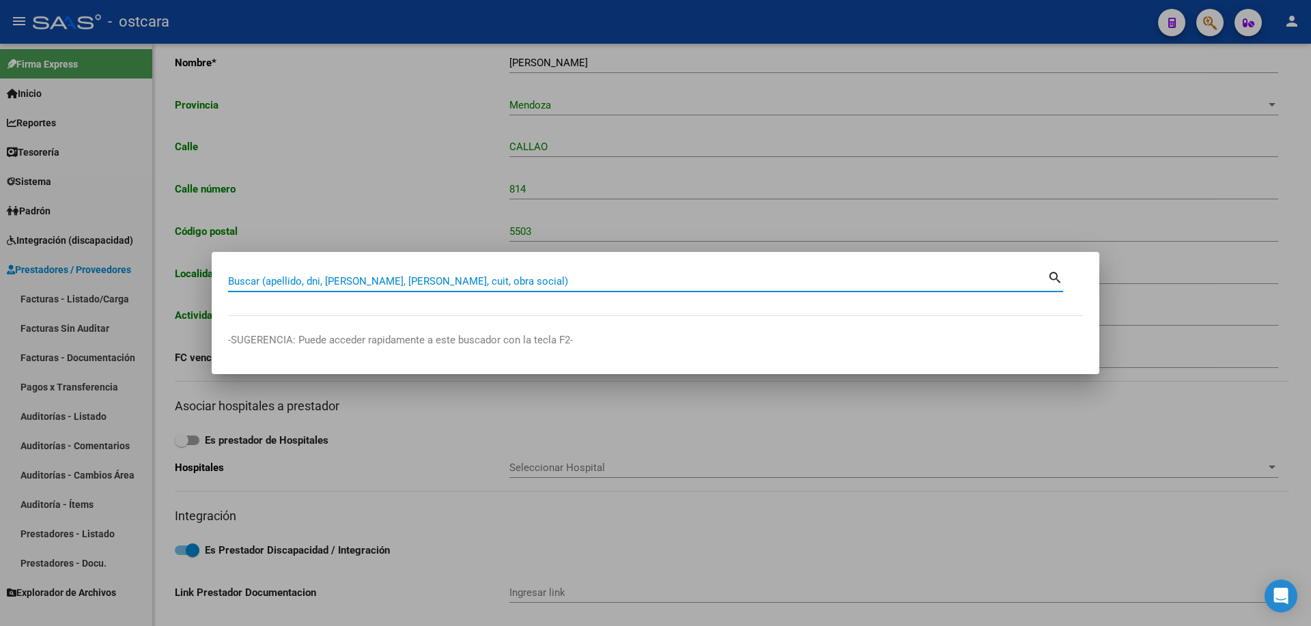
paste input "27424783663"
type input "27424783663"
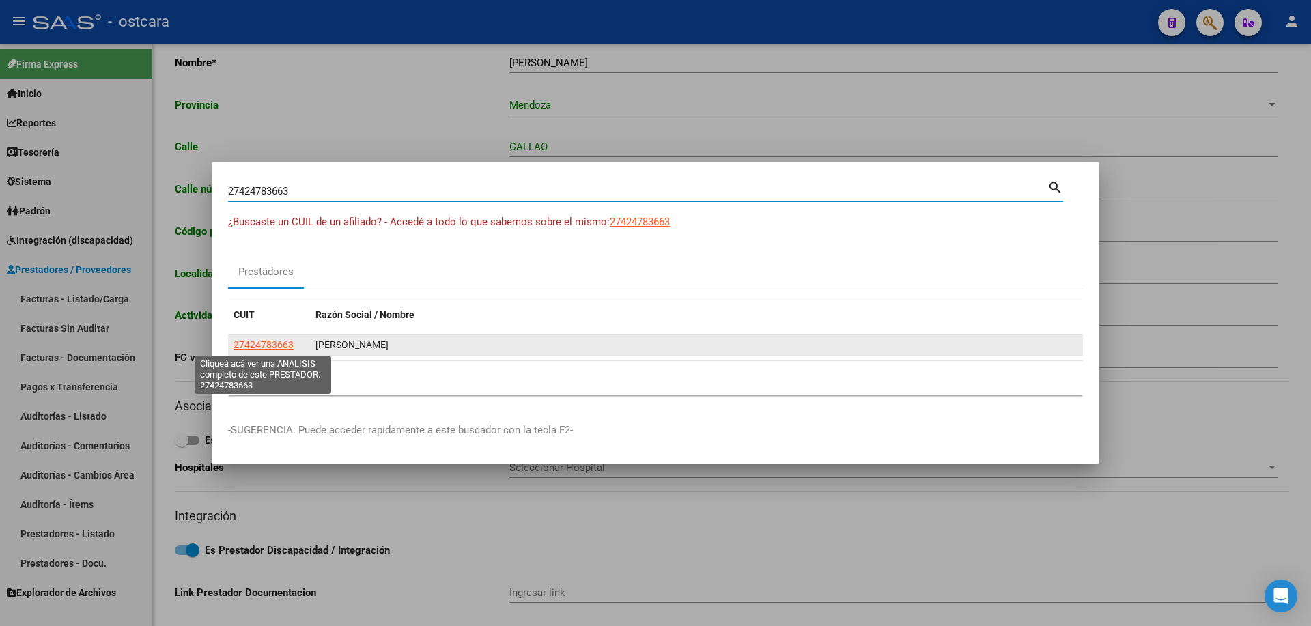
click at [267, 342] on span "27424783663" at bounding box center [264, 344] width 60 height 11
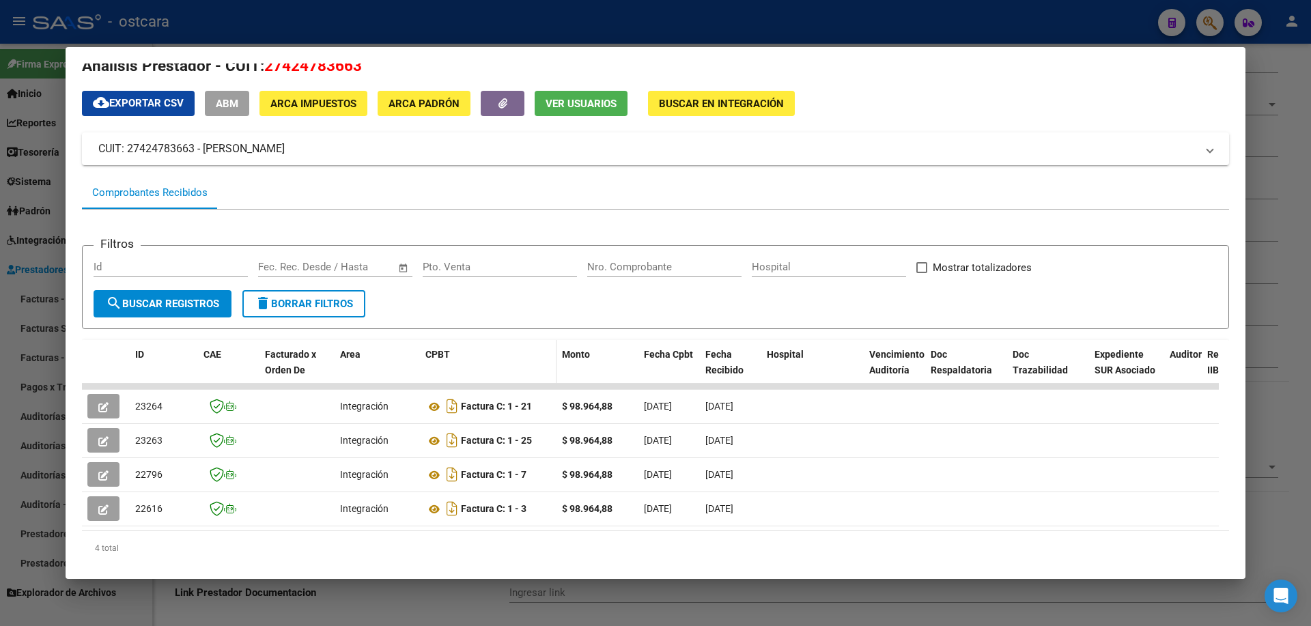
scroll to position [0, 0]
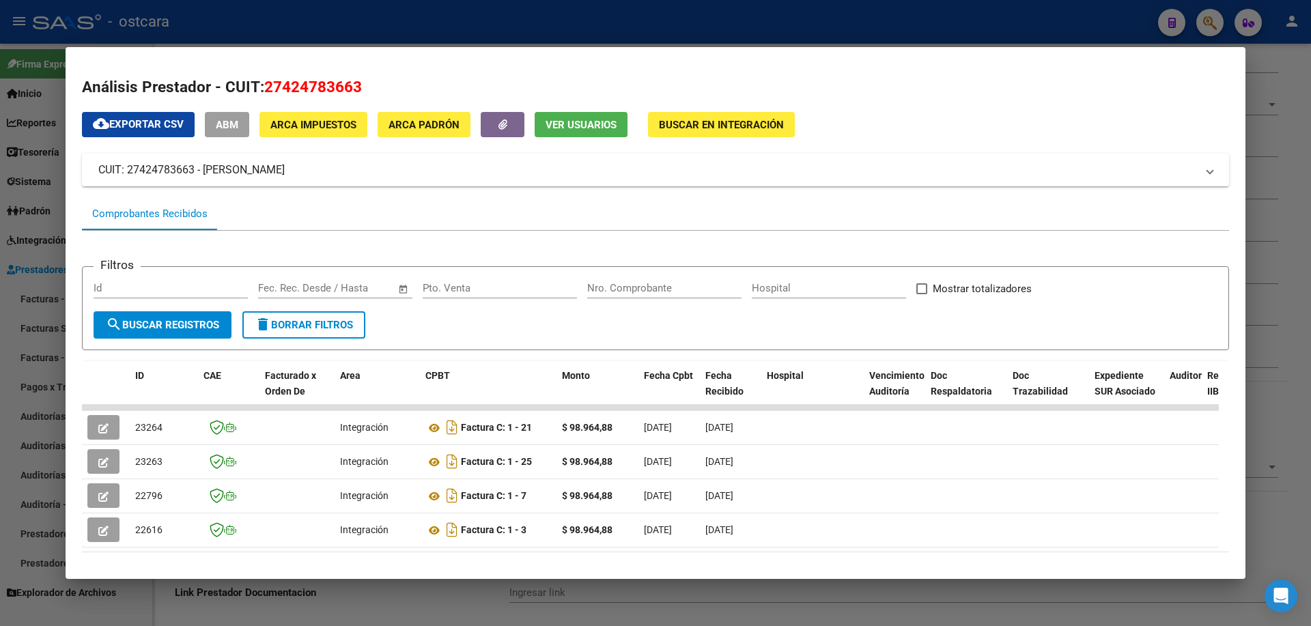
click at [713, 123] on span "Buscar en Integración" at bounding box center [721, 125] width 125 height 12
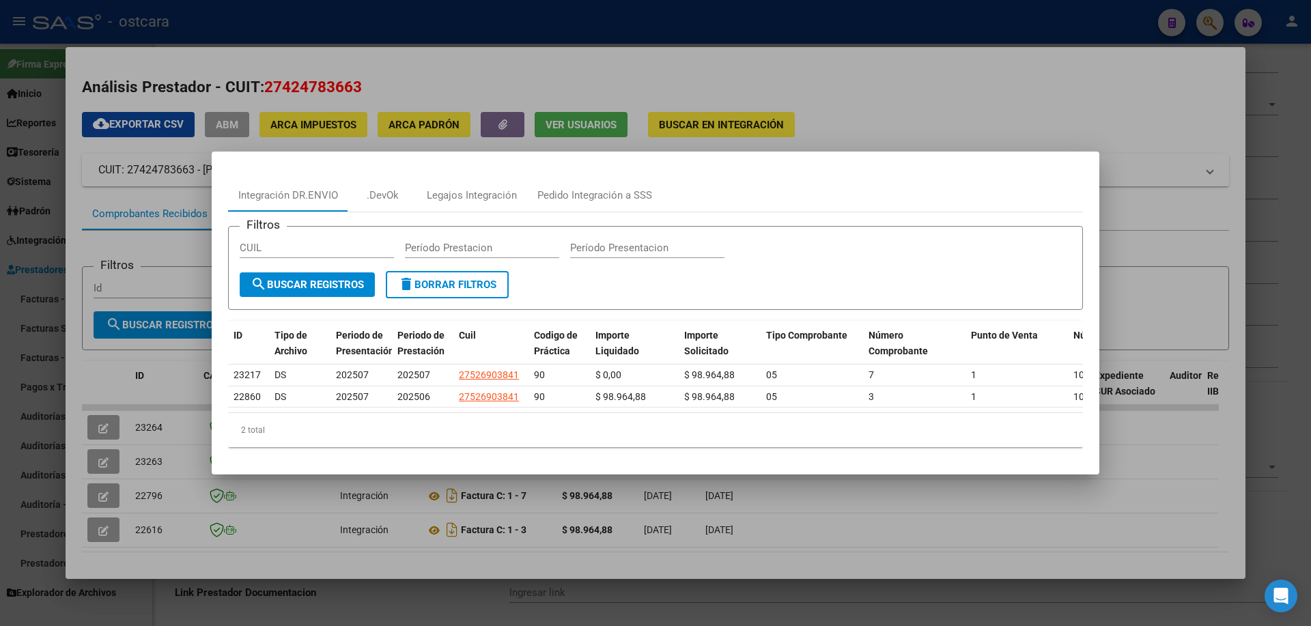
click at [1005, 14] on div at bounding box center [655, 313] width 1311 height 626
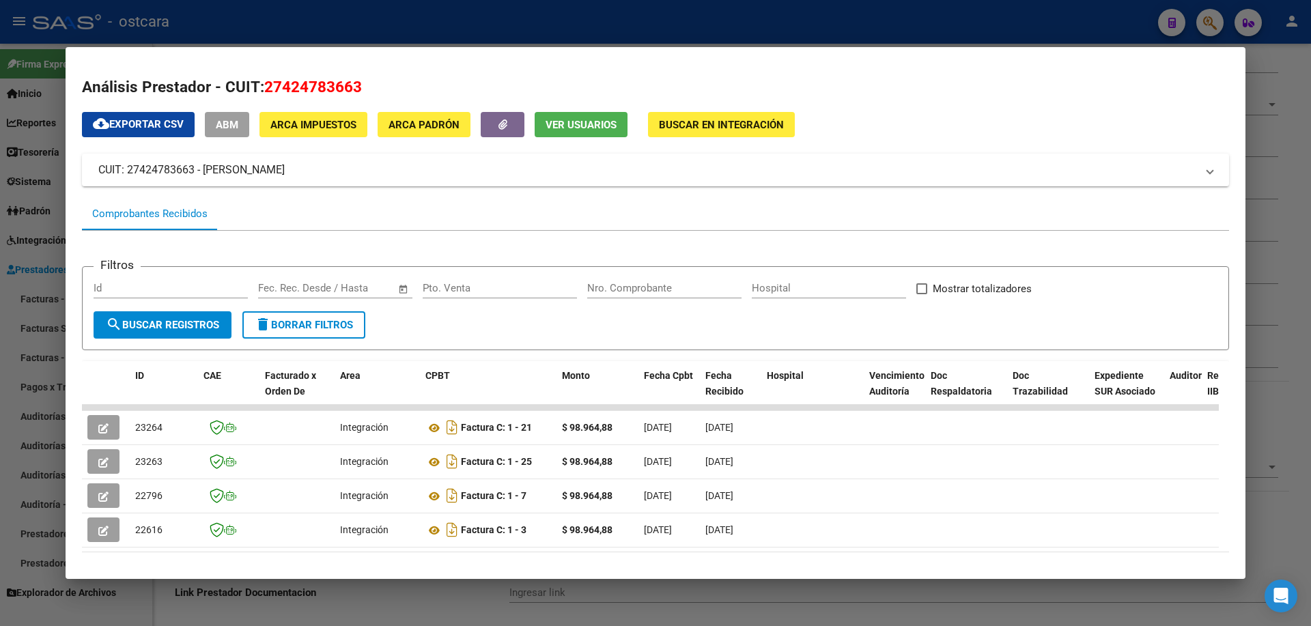
click at [936, 27] on div at bounding box center [655, 313] width 1311 height 626
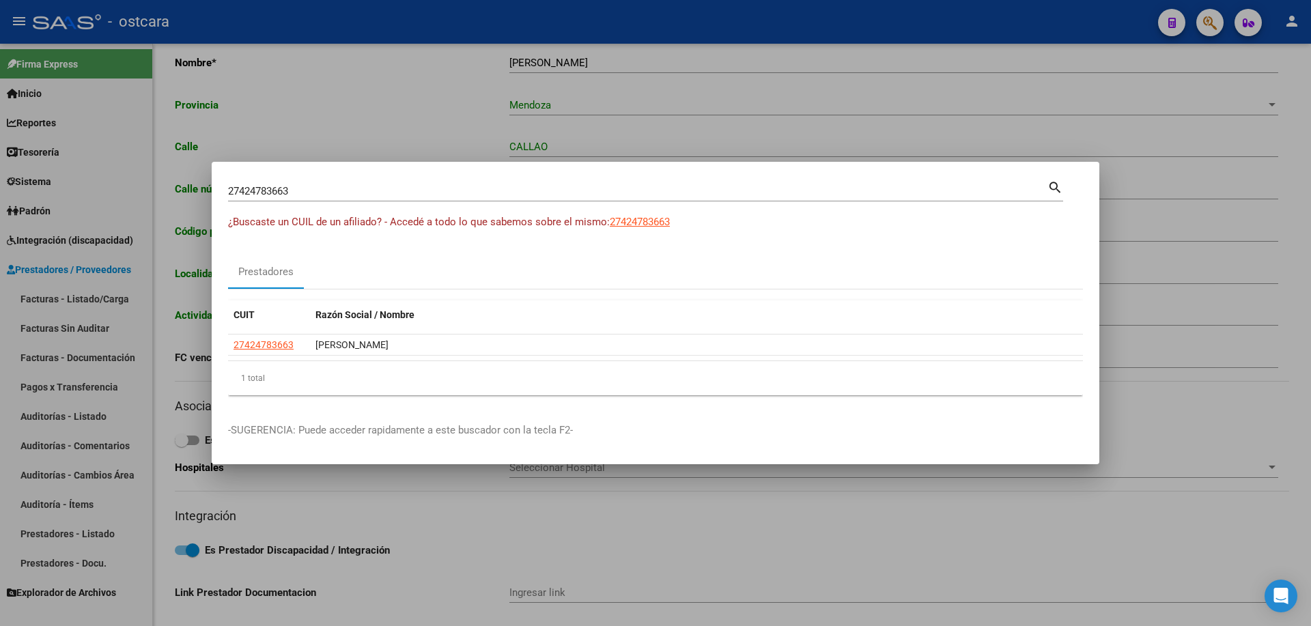
click at [963, 24] on div at bounding box center [655, 313] width 1311 height 626
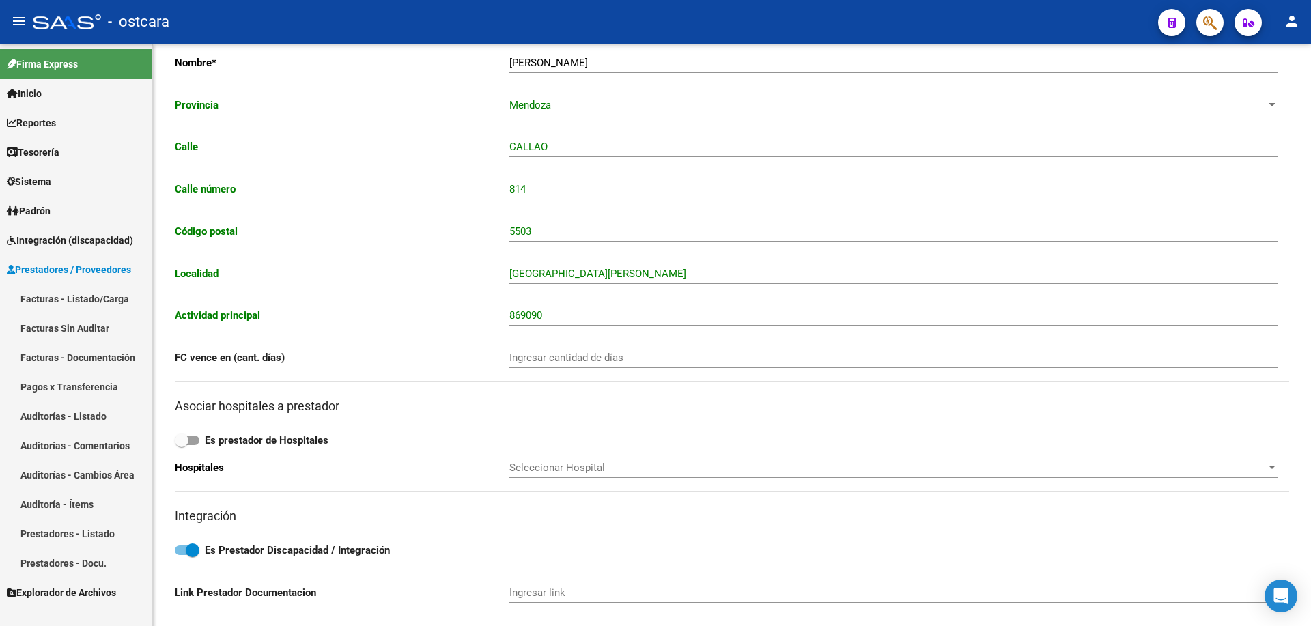
drag, startPoint x: 937, startPoint y: 32, endPoint x: 544, endPoint y: 38, distance: 393.4
click at [938, 32] on div "- ostcara" at bounding box center [590, 22] width 1114 height 30
click at [27, 92] on span "Inicio" at bounding box center [24, 93] width 35 height 15
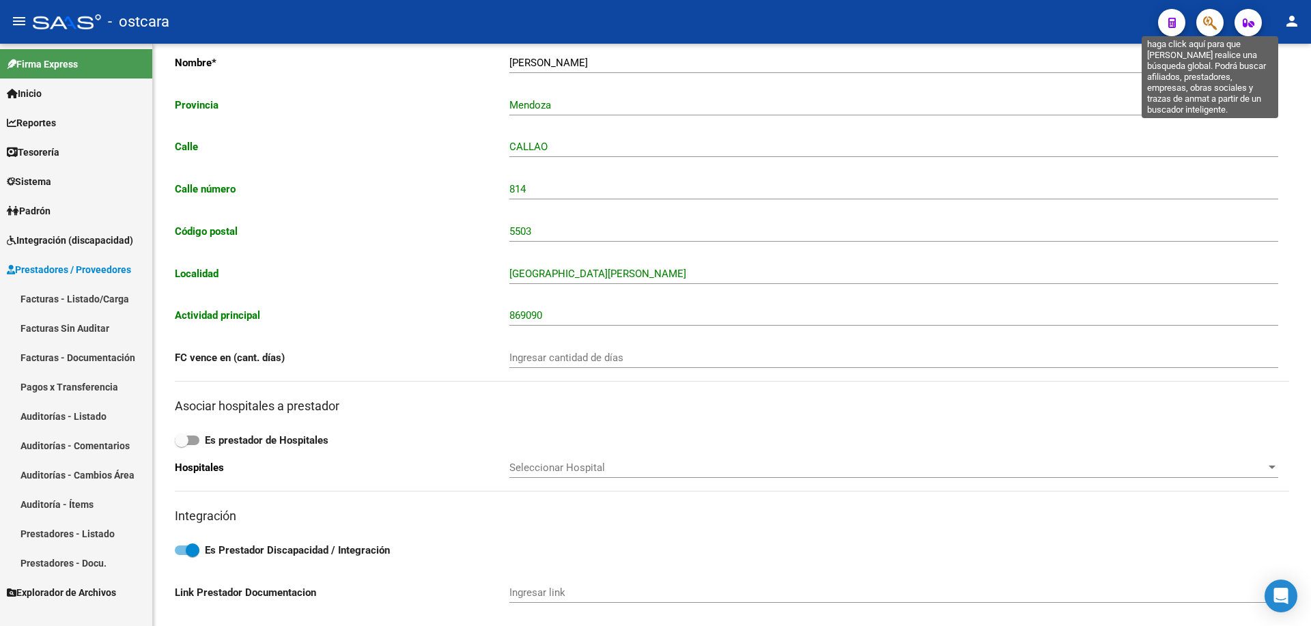
click at [1208, 23] on icon "button" at bounding box center [1210, 23] width 14 height 16
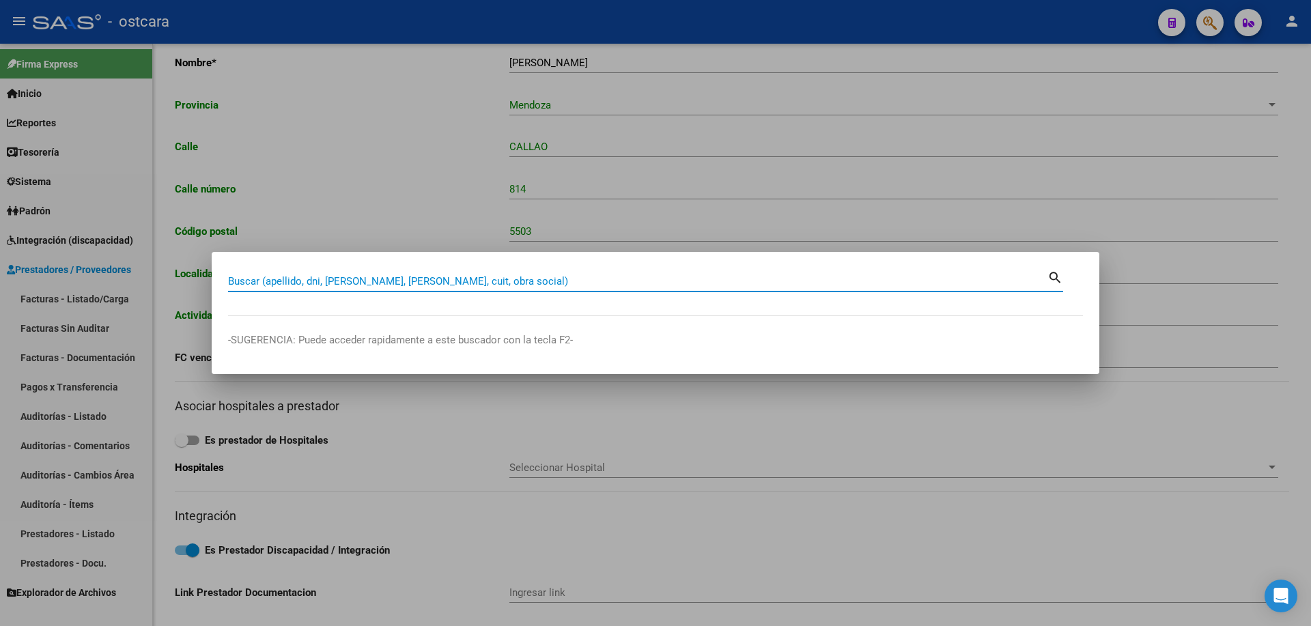
paste input "27424783663"
type input "27424783663"
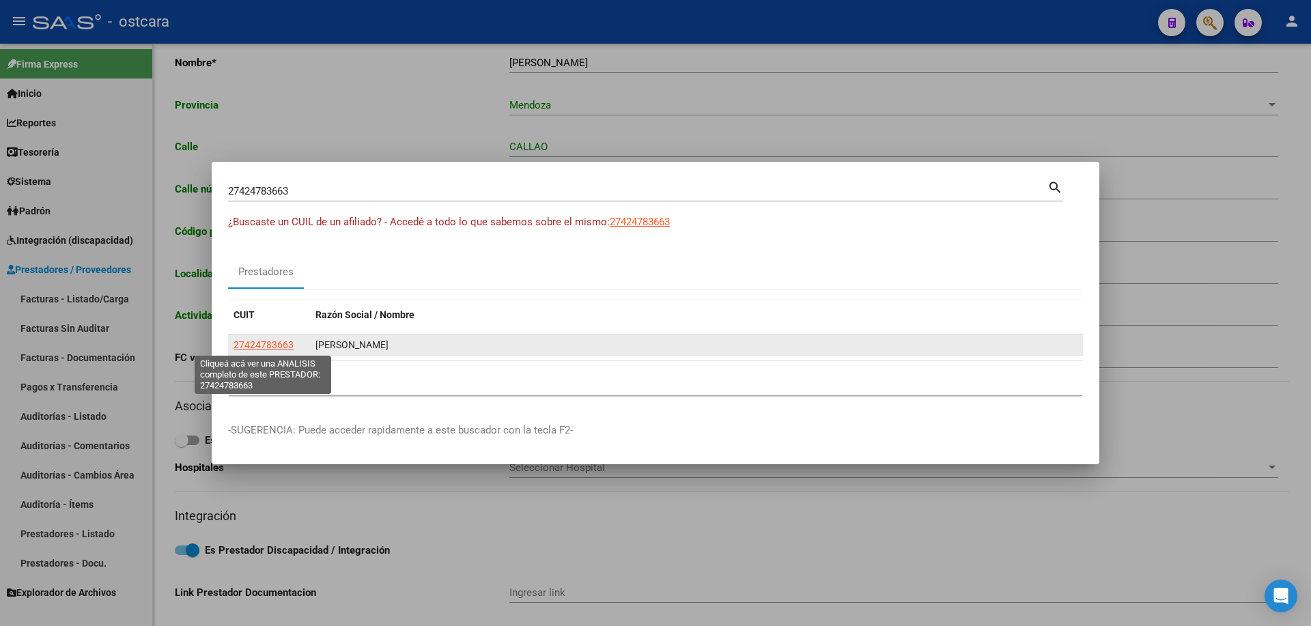
click at [264, 346] on span "27424783663" at bounding box center [264, 344] width 60 height 11
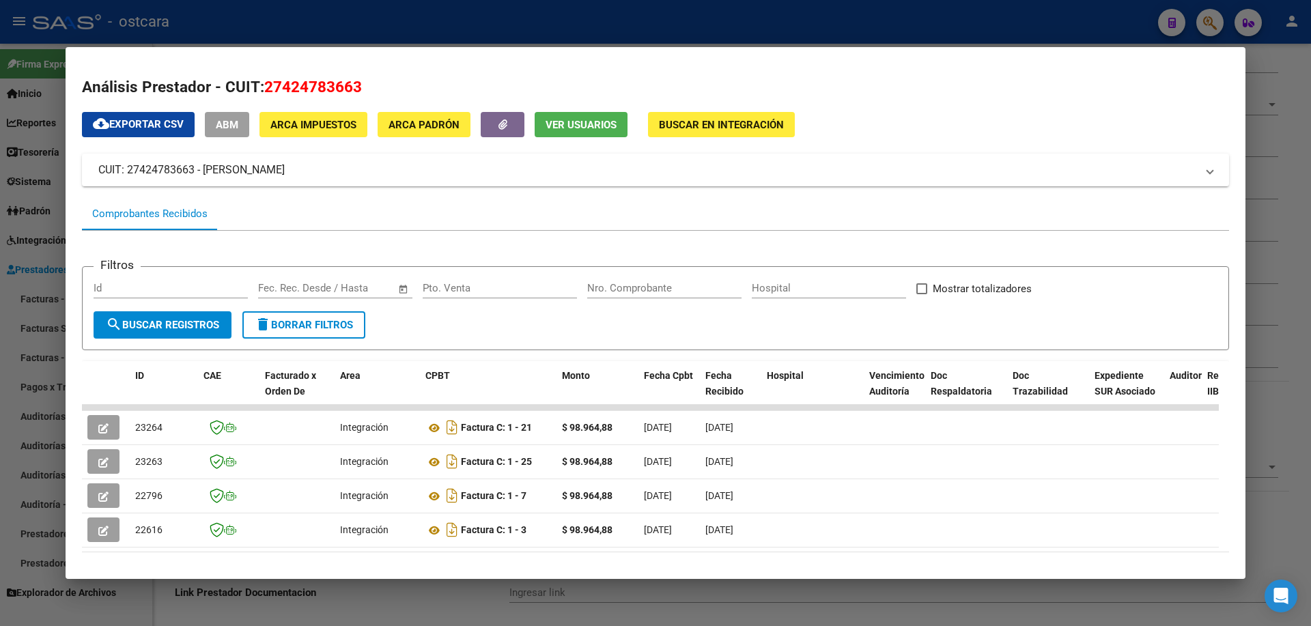
click at [709, 18] on div at bounding box center [655, 313] width 1311 height 626
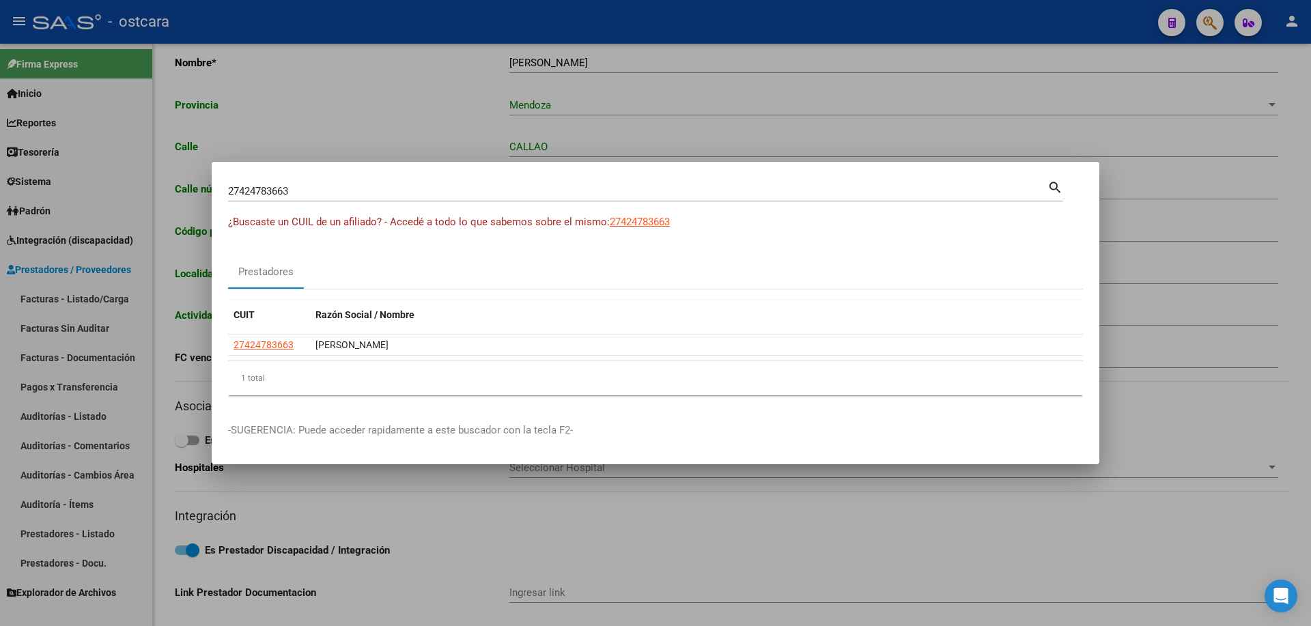
click at [707, 23] on div at bounding box center [655, 313] width 1311 height 626
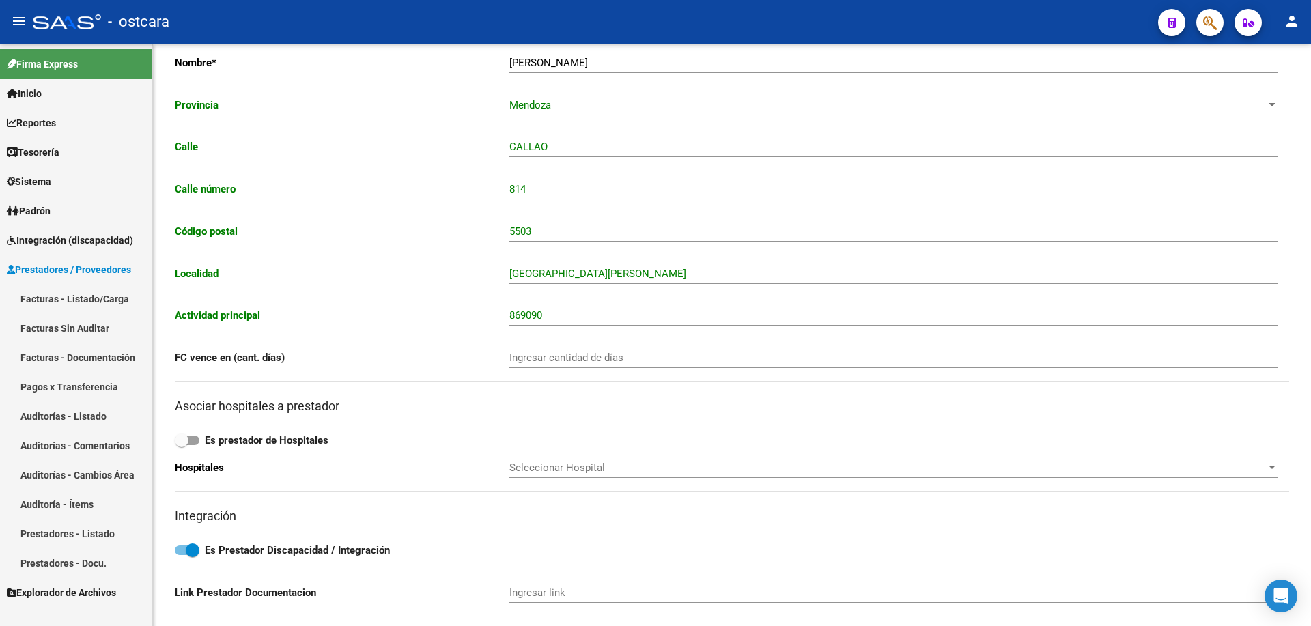
click at [99, 244] on span "Integración (discapacidad)" at bounding box center [70, 240] width 126 height 15
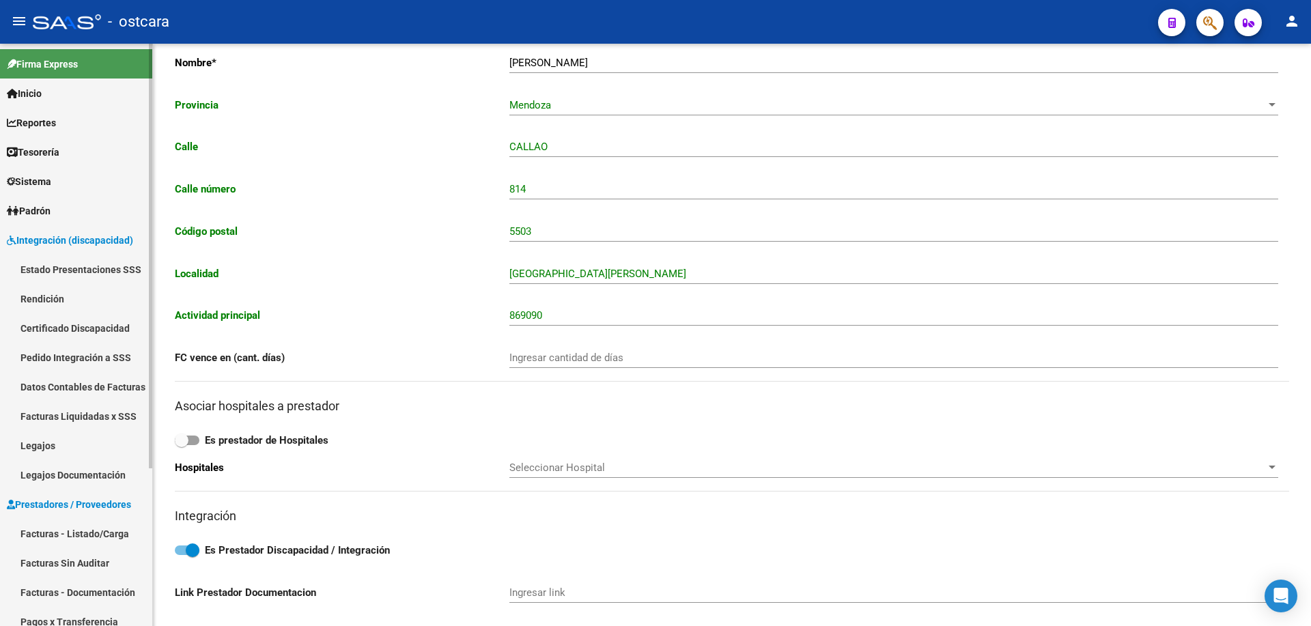
click at [43, 443] on link "Legajos" at bounding box center [76, 445] width 152 height 29
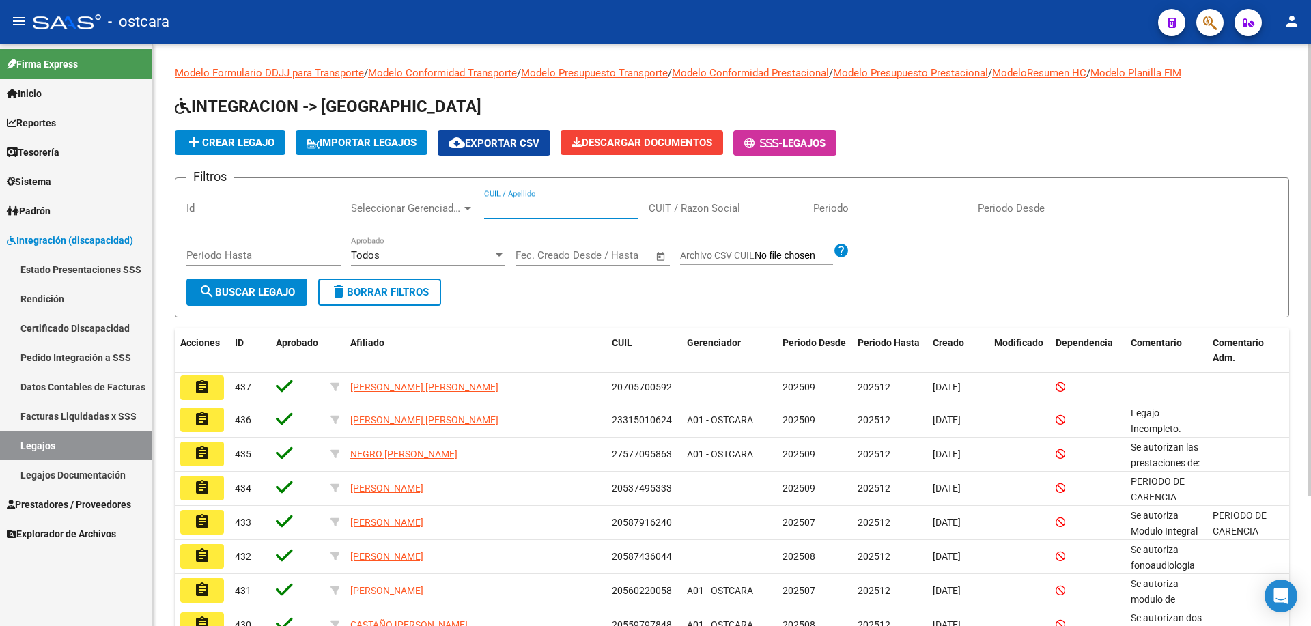
click at [558, 207] on input "CUIL / Apellido" at bounding box center [561, 208] width 154 height 12
paste input "27424783663"
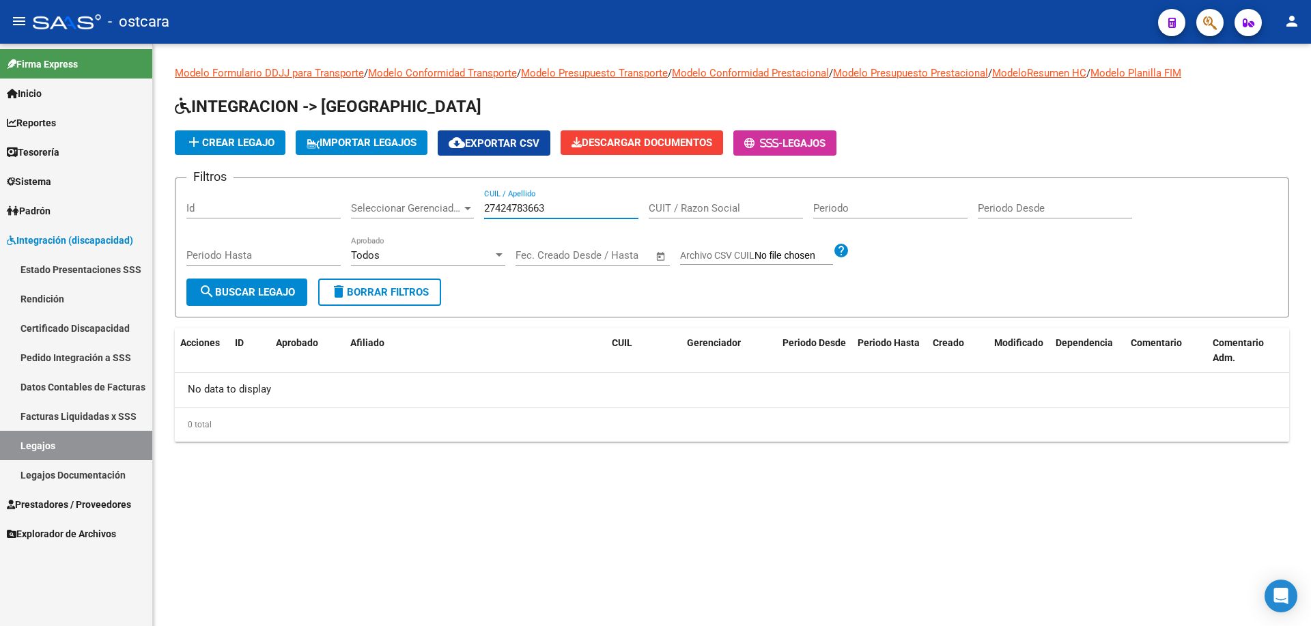
type input "27424783663"
click at [724, 209] on input "CUIT / Razon Social" at bounding box center [726, 208] width 154 height 12
paste input "27424783663"
type input "27424783663"
drag, startPoint x: 322, startPoint y: 202, endPoint x: 279, endPoint y: 202, distance: 43.0
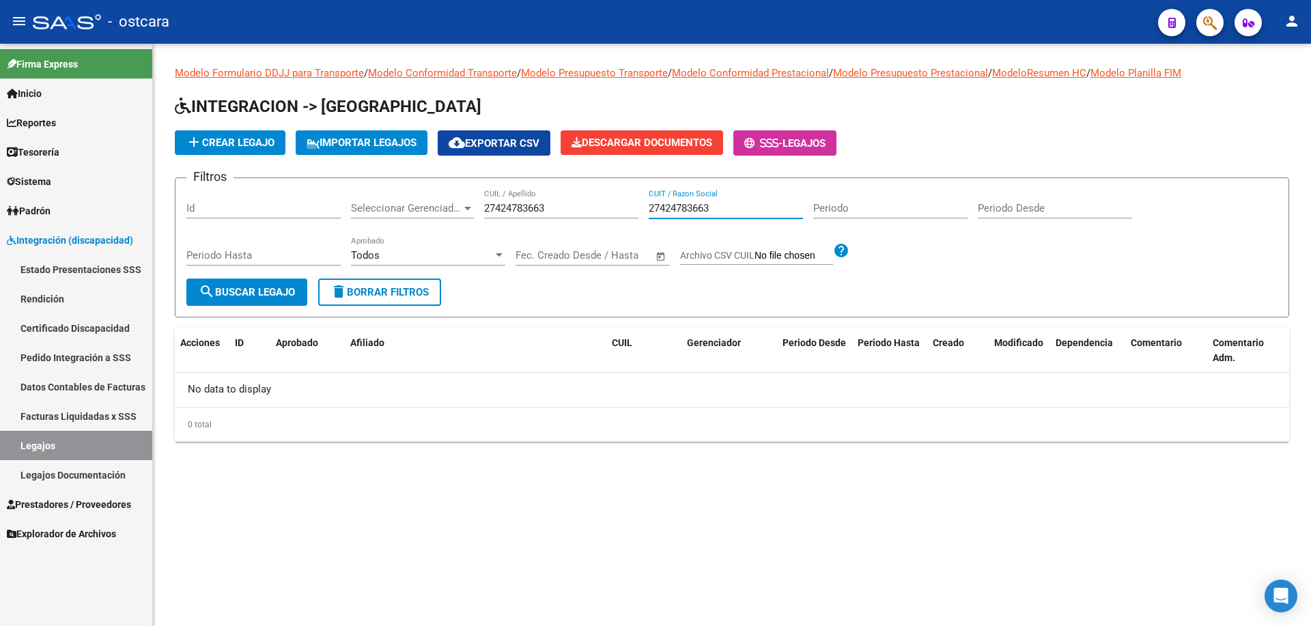
click at [279, 202] on div "Filtros Id Seleccionar Gerenciador Seleccionar Gerenciador 27424783663 CUIL / A…" at bounding box center [731, 233] width 1091 height 89
click at [735, 208] on input "27424783663" at bounding box center [726, 208] width 154 height 12
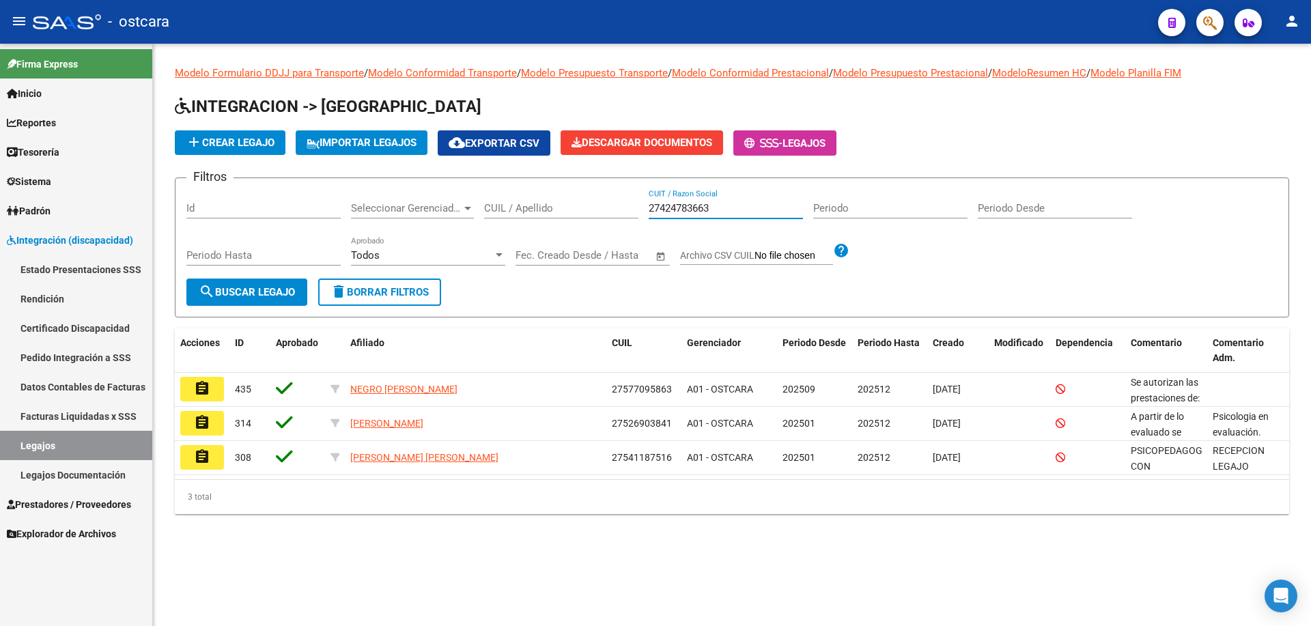
click at [201, 384] on mat-icon "assignment" at bounding box center [202, 388] width 16 height 16
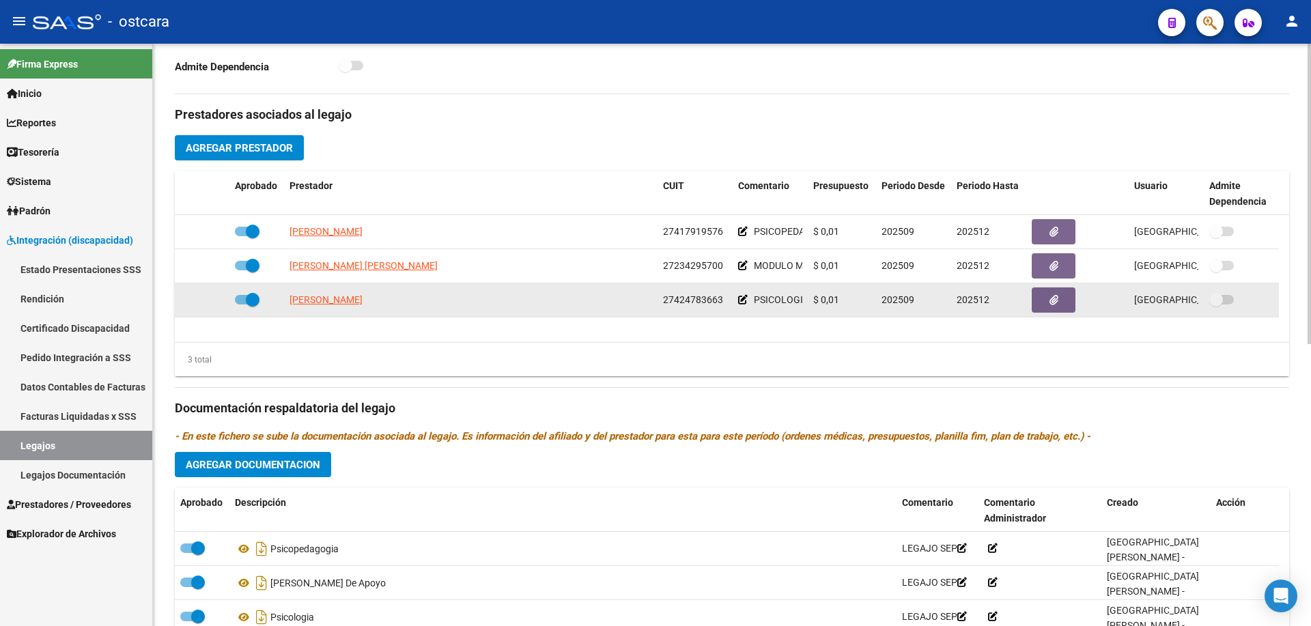
scroll to position [548, 0]
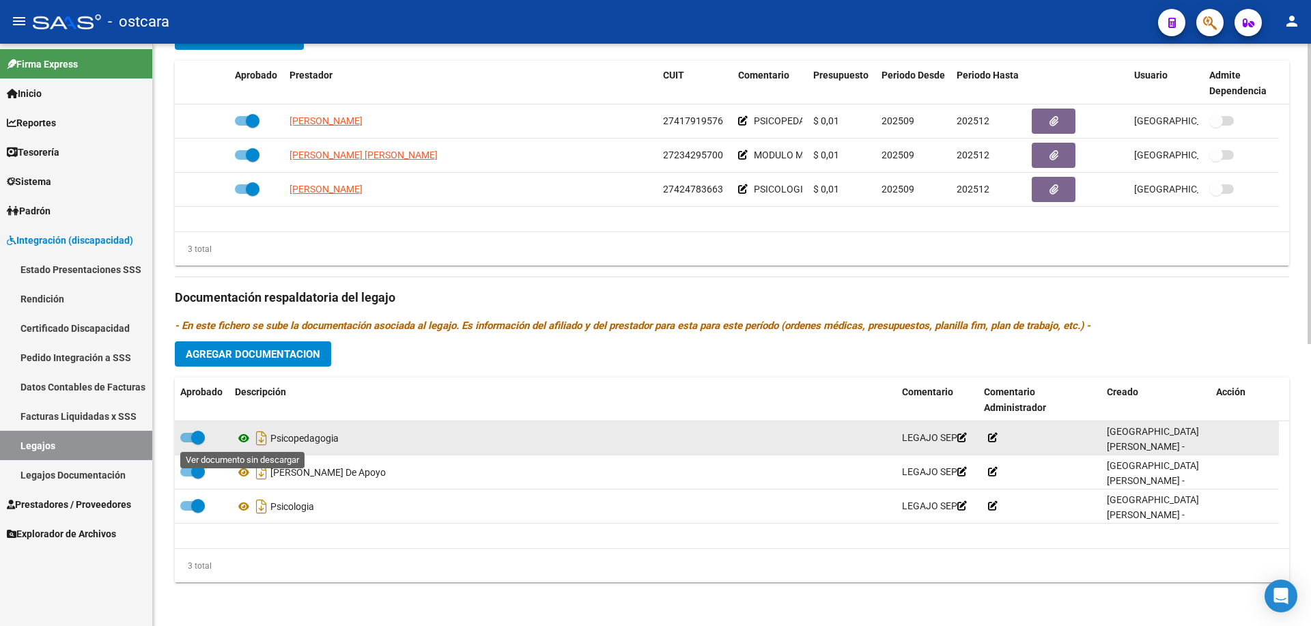
click at [247, 441] on icon at bounding box center [244, 438] width 18 height 16
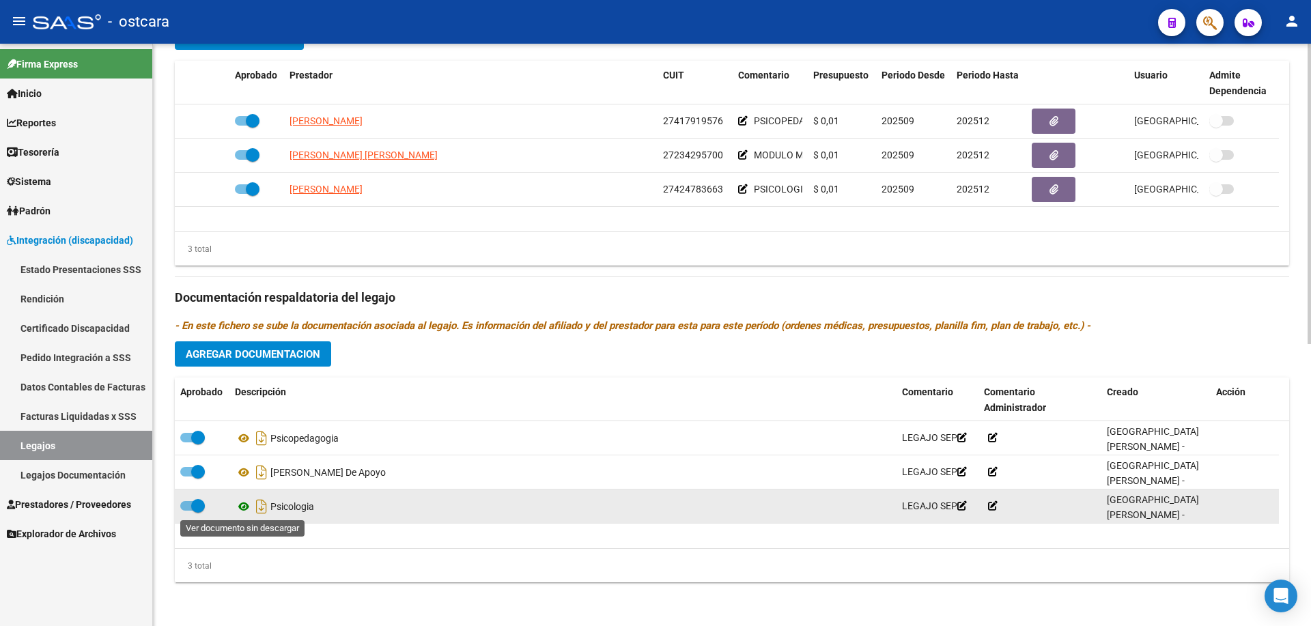
click at [242, 507] on icon at bounding box center [244, 506] width 18 height 16
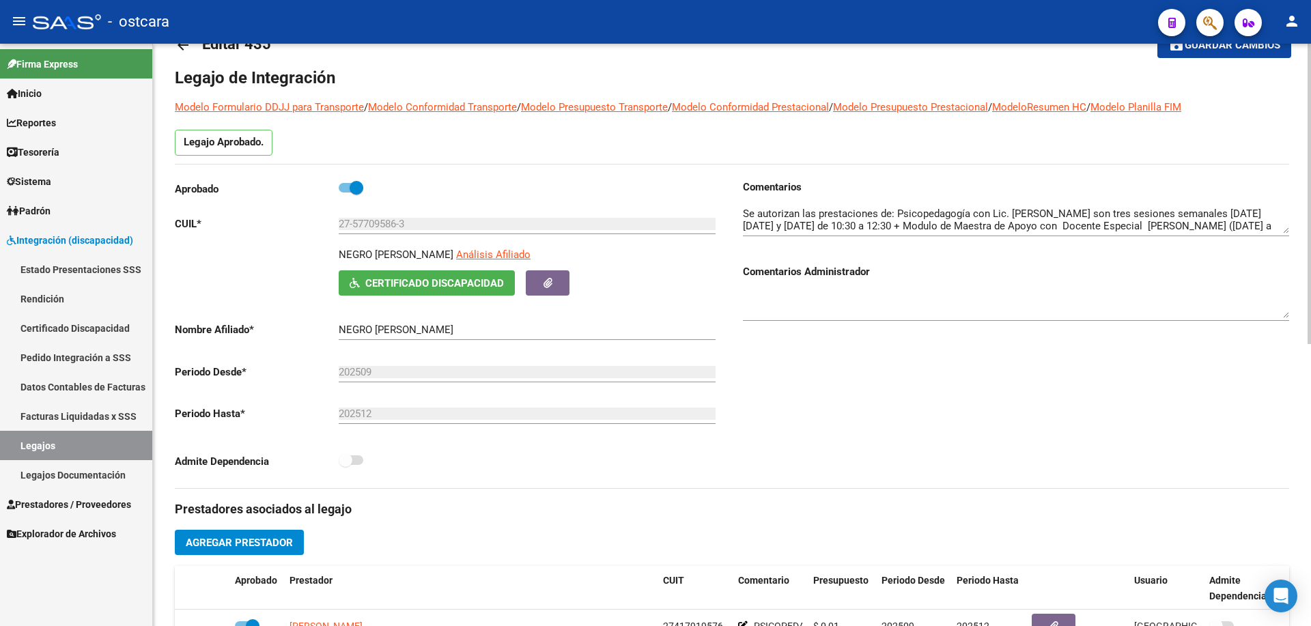
scroll to position [0, 0]
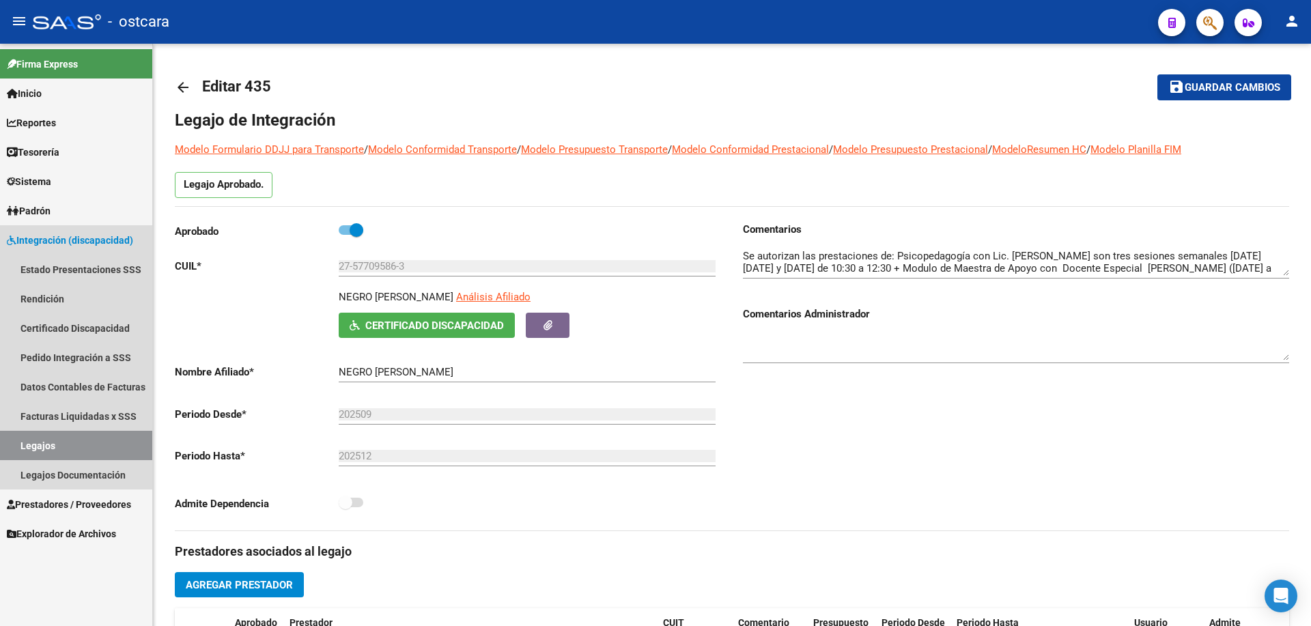
click at [44, 445] on link "Legajos" at bounding box center [76, 445] width 152 height 29
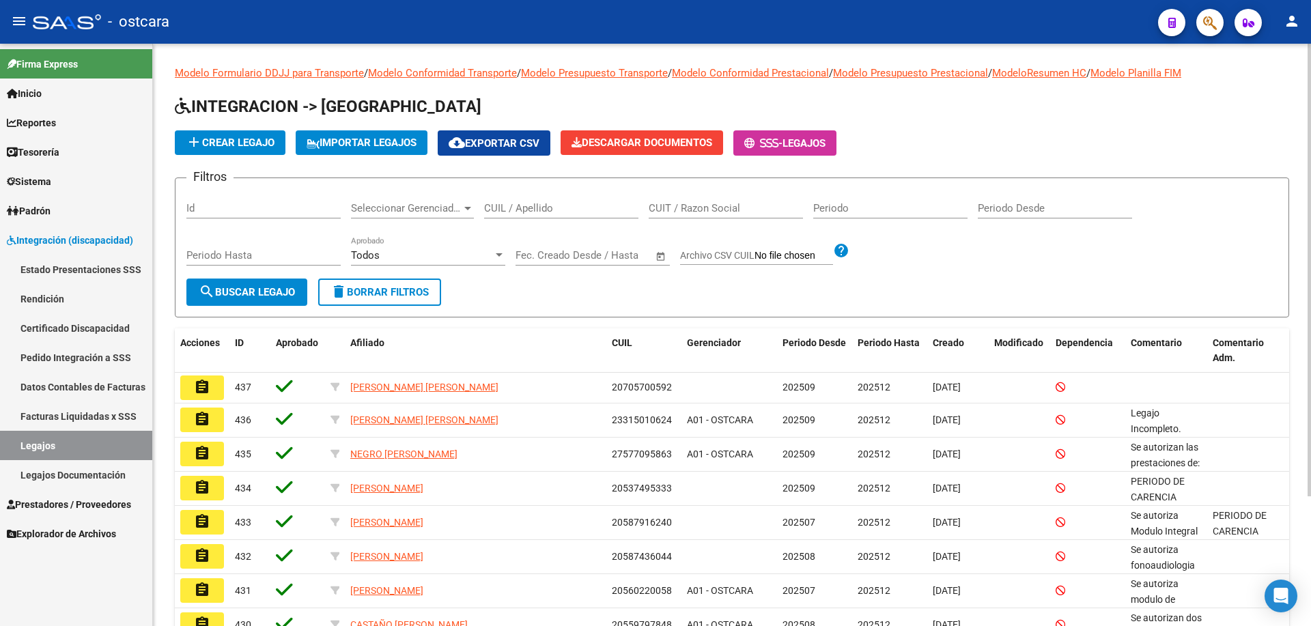
click at [718, 209] on input "CUIT / Razon Social" at bounding box center [726, 208] width 154 height 12
paste input "30717825086"
type input "30717825086"
click at [759, 206] on input "30717825086" at bounding box center [726, 208] width 154 height 12
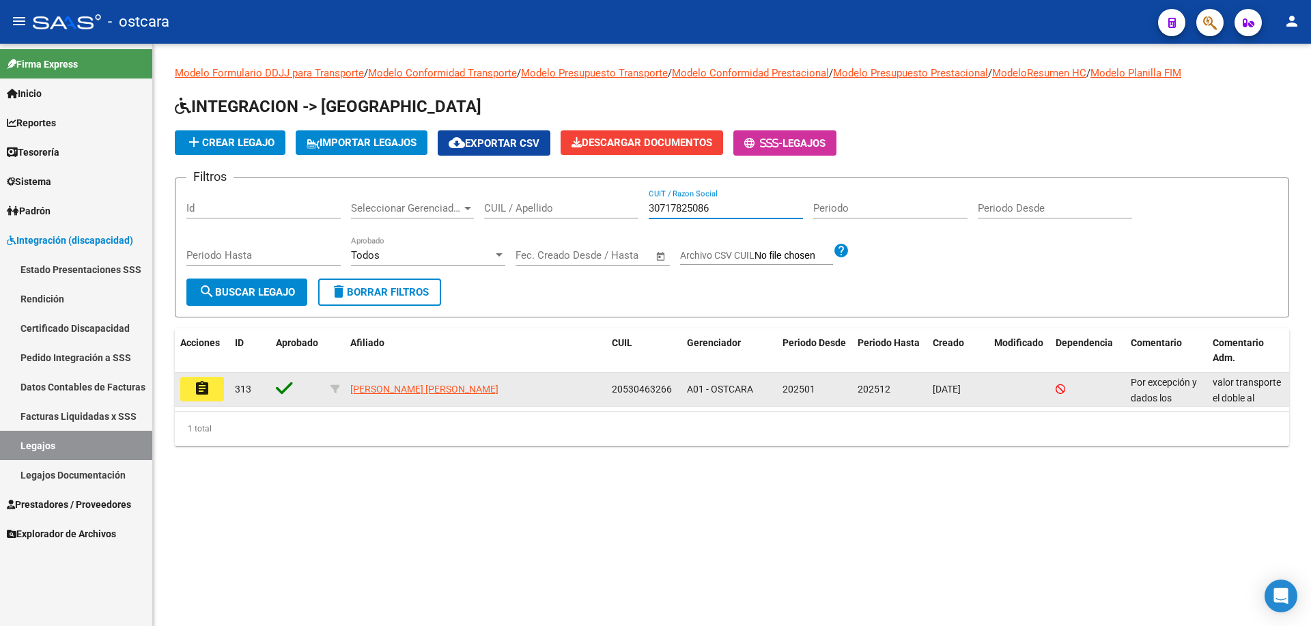
click at [201, 386] on mat-icon "assignment" at bounding box center [202, 388] width 16 height 16
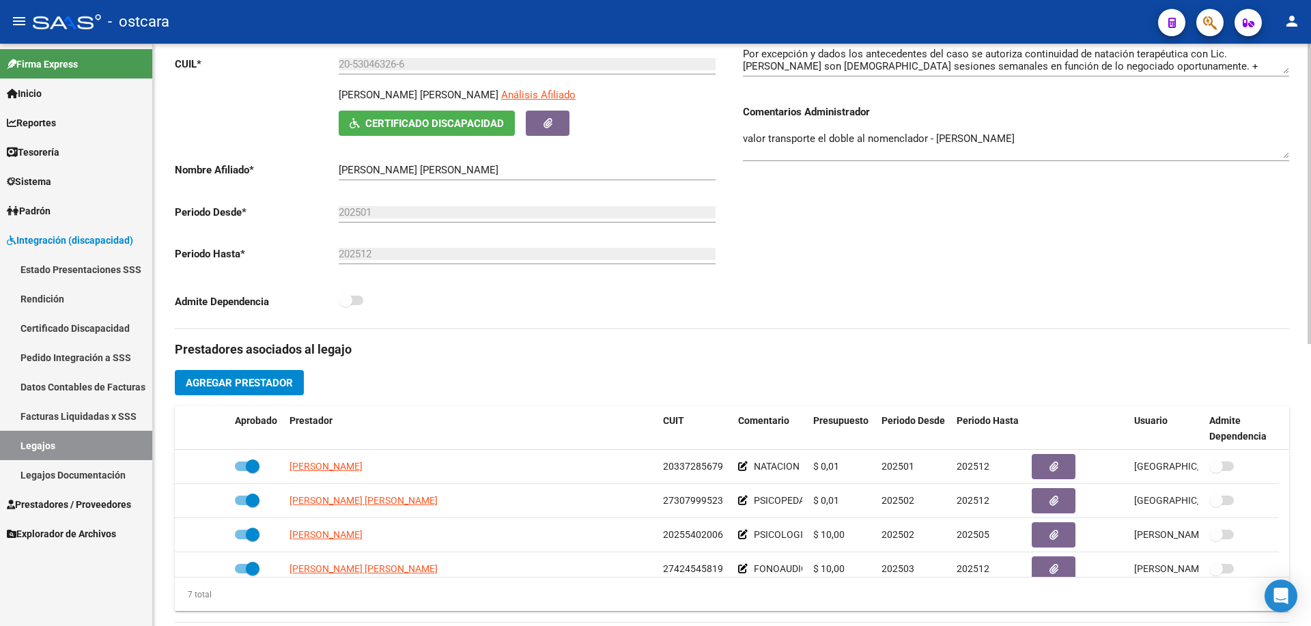
scroll to position [548, 0]
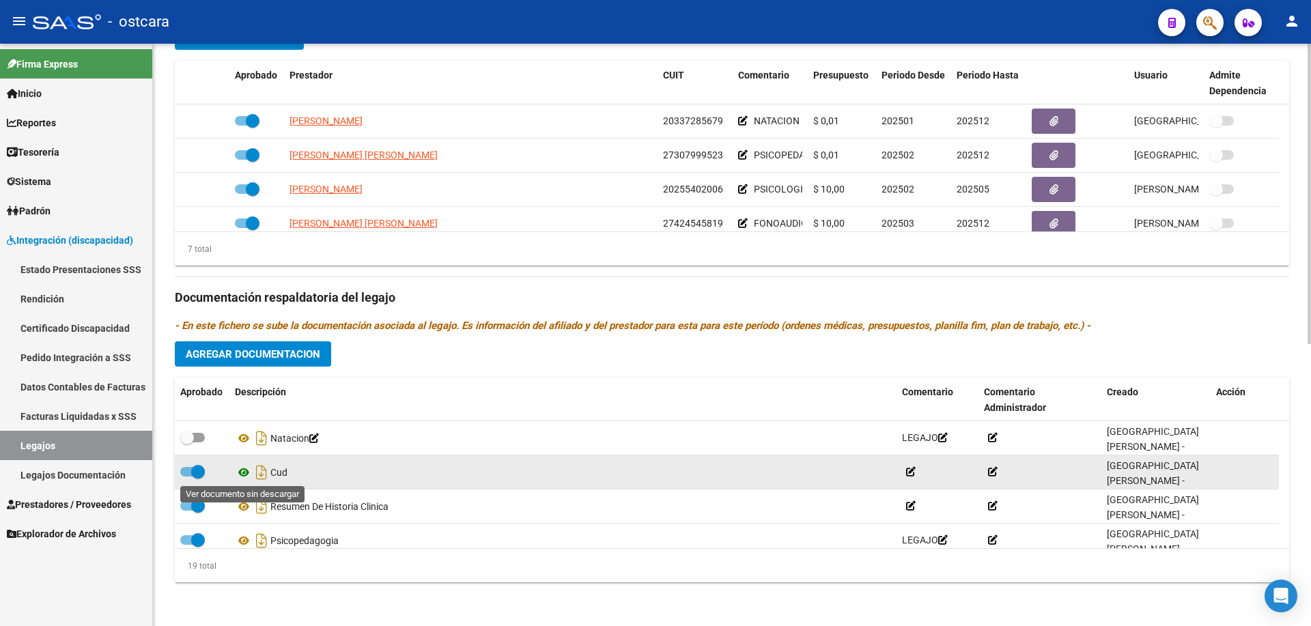
click at [245, 473] on icon at bounding box center [244, 472] width 18 height 16
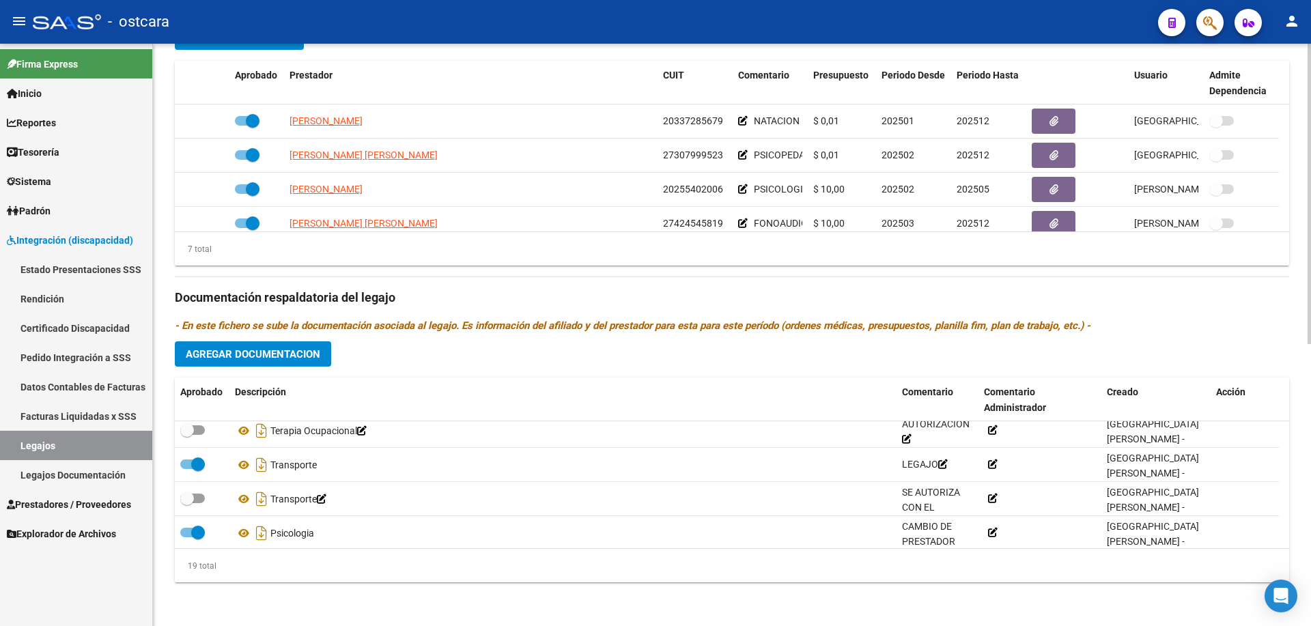
scroll to position [526, 0]
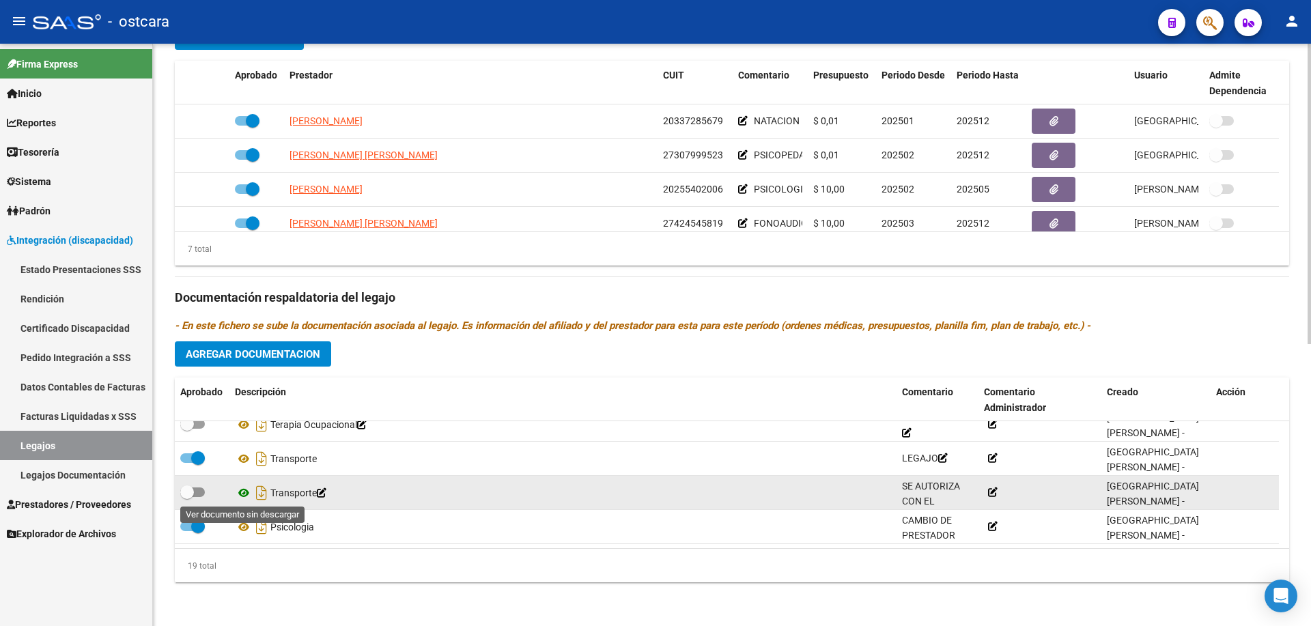
click at [243, 488] on icon at bounding box center [244, 493] width 18 height 16
